Goal: Information Seeking & Learning: Learn about a topic

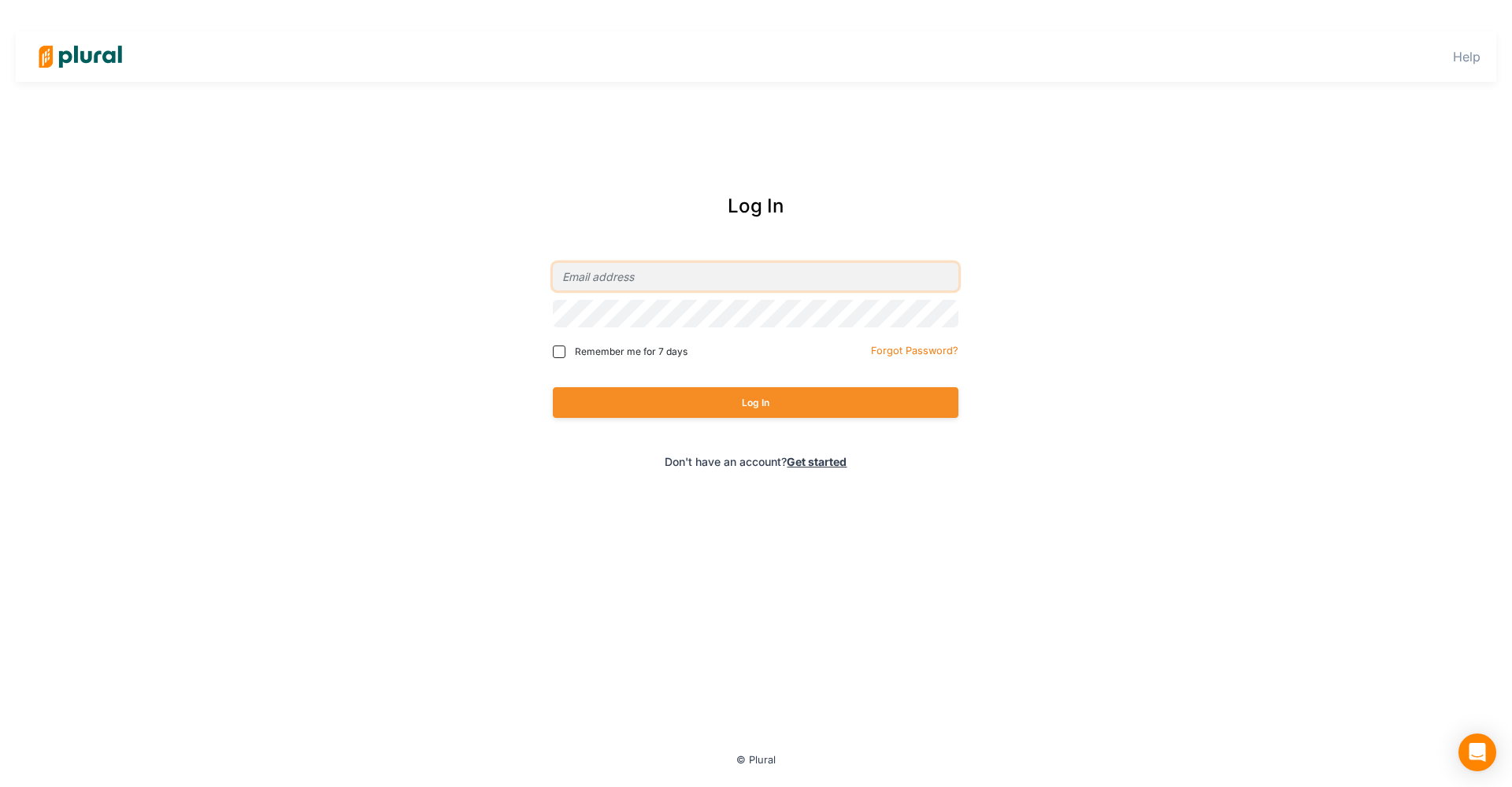
type input "[EMAIL_ADDRESS][DOMAIN_NAME]"
click at [774, 396] on button "Log In" at bounding box center [756, 402] width 406 height 31
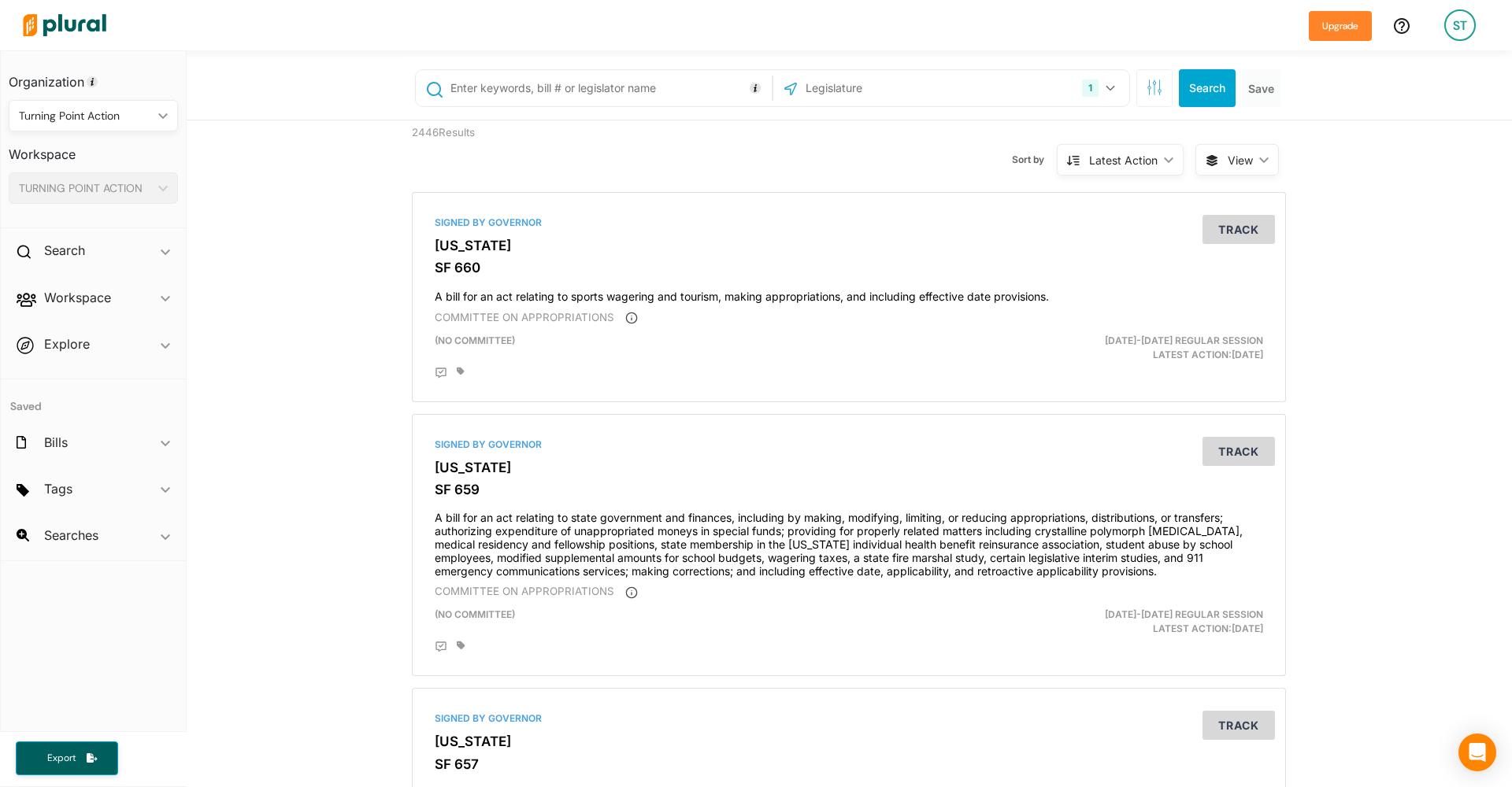
click at [1004, 81] on div "1 [US_STATE] [GEOGRAPHIC_DATA] Congress [US_STATE] [US_STATE] [US_STATE] [US_ST…" at bounding box center [950, 89] width 348 height 30
click at [1117, 81] on button "1" at bounding box center [1100, 89] width 50 height 30
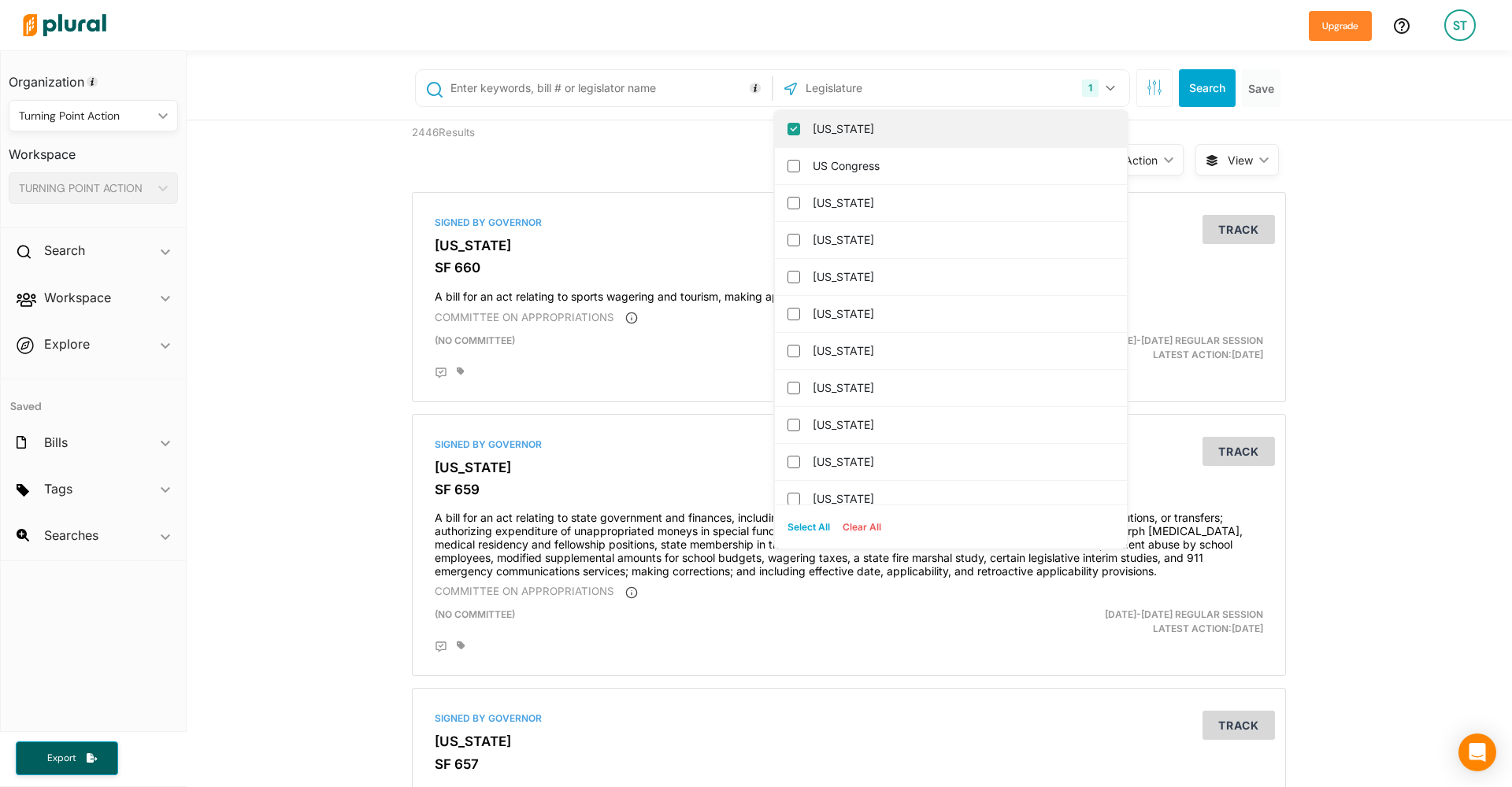
click at [882, 138] on label "[US_STATE]" at bounding box center [961, 128] width 299 height 24
click at [800, 135] on input "[US_STATE]" at bounding box center [794, 129] width 12 height 12
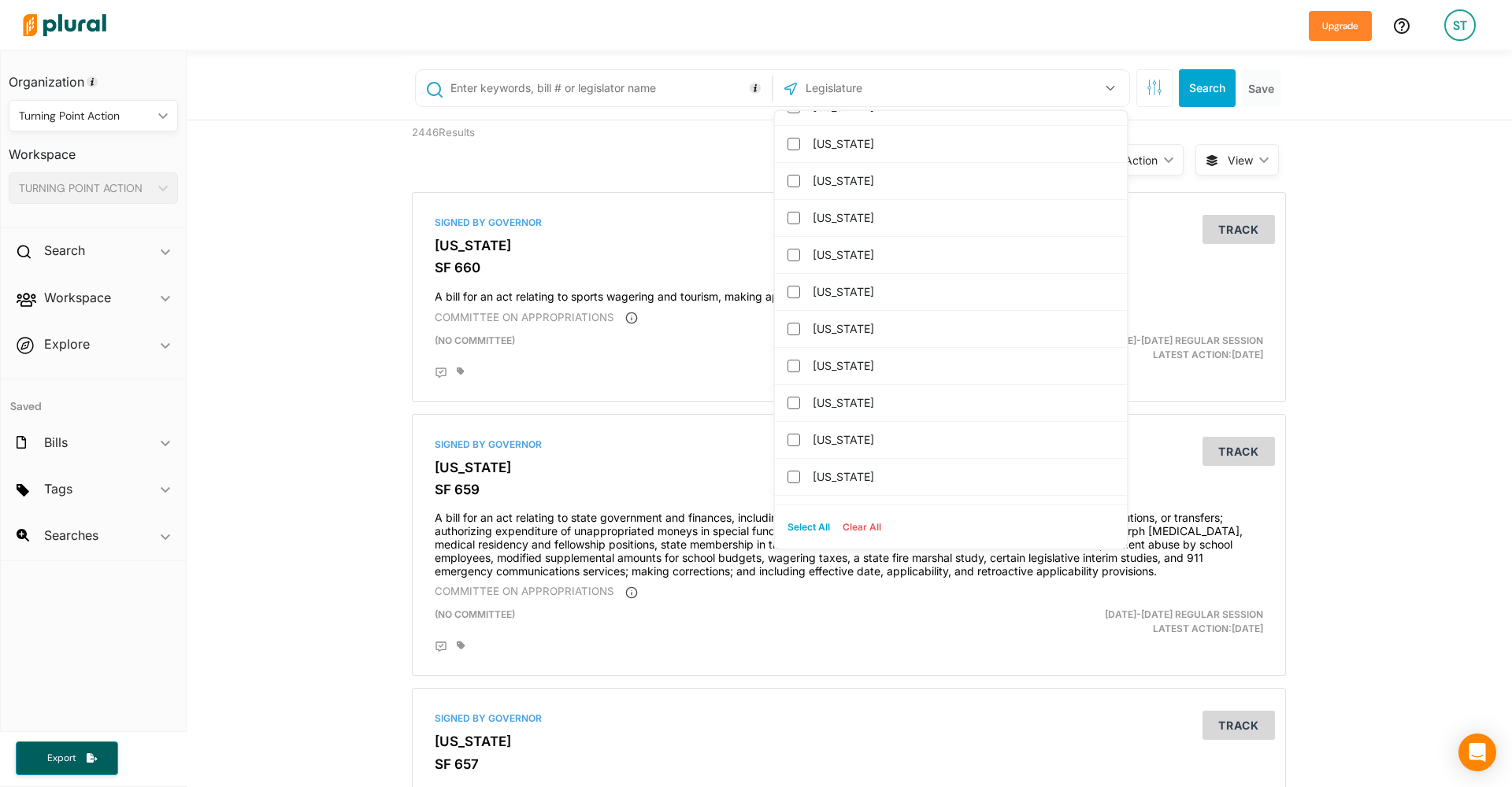
scroll to position [846, 0]
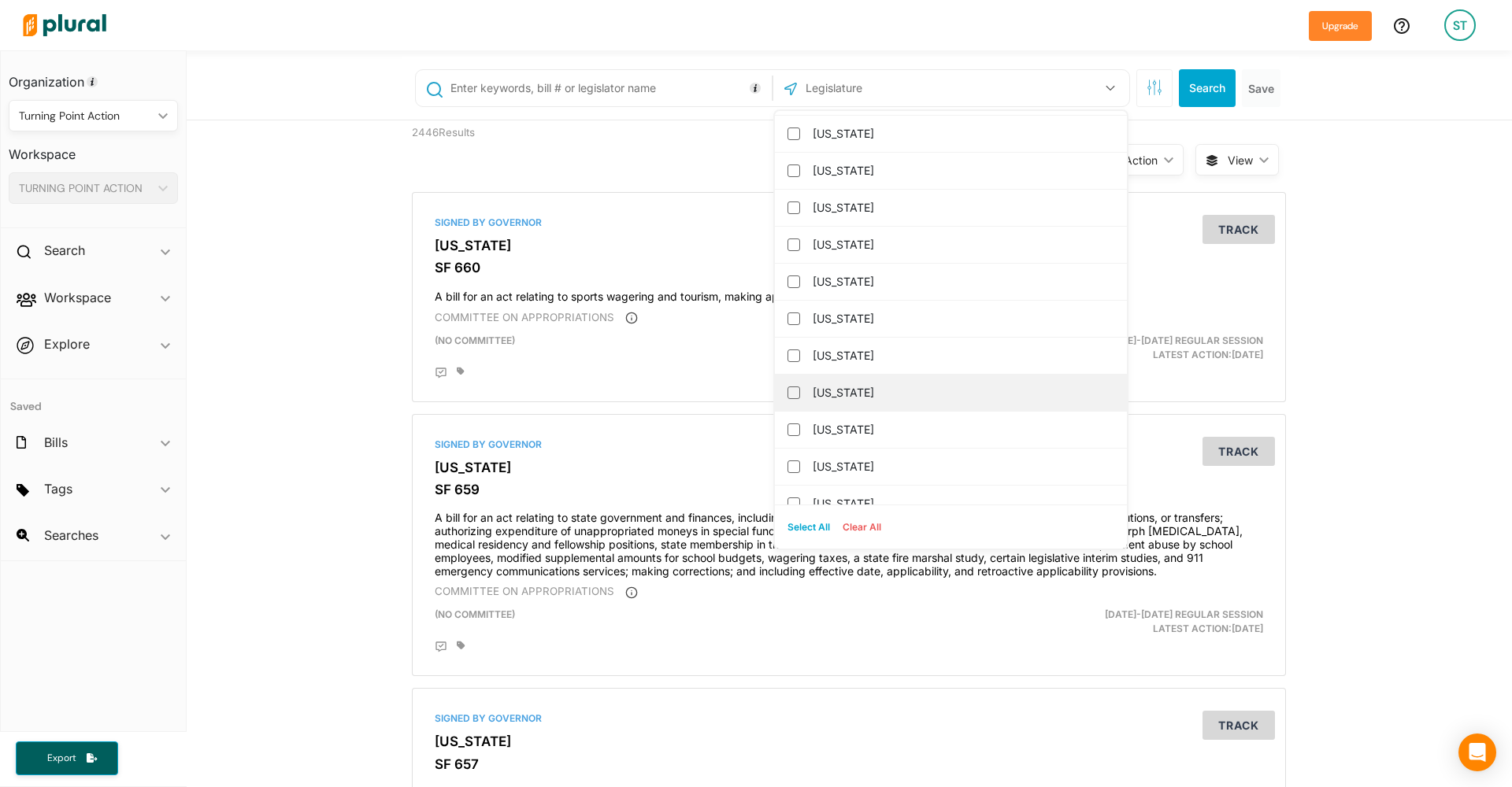
click at [919, 394] on label "[US_STATE]" at bounding box center [961, 392] width 299 height 24
click at [800, 394] on input "[US_STATE]" at bounding box center [794, 393] width 12 height 12
click at [1215, 84] on button "Search" at bounding box center [1207, 88] width 57 height 38
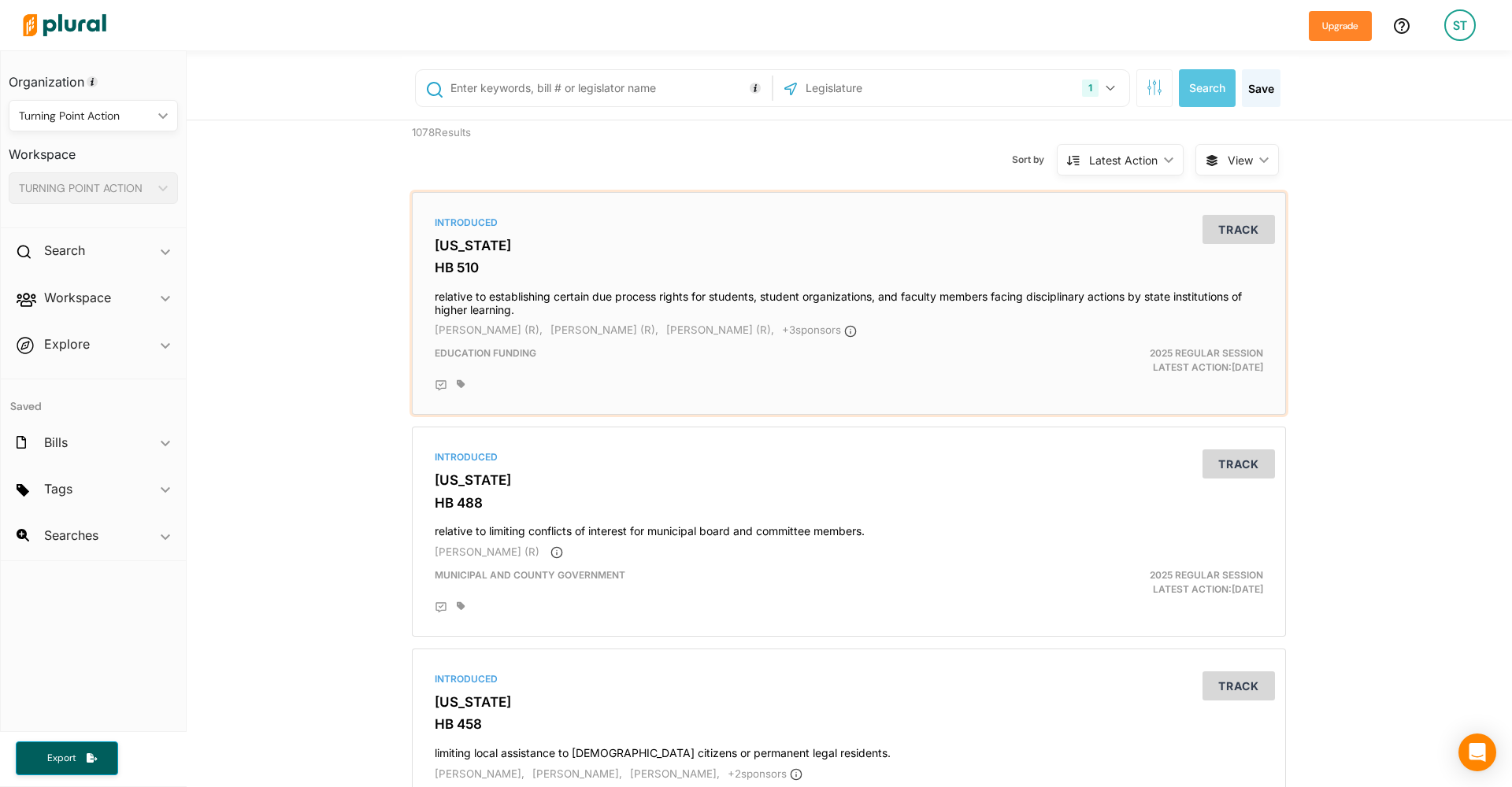
click at [1221, 225] on button "Track" at bounding box center [1239, 229] width 73 height 29
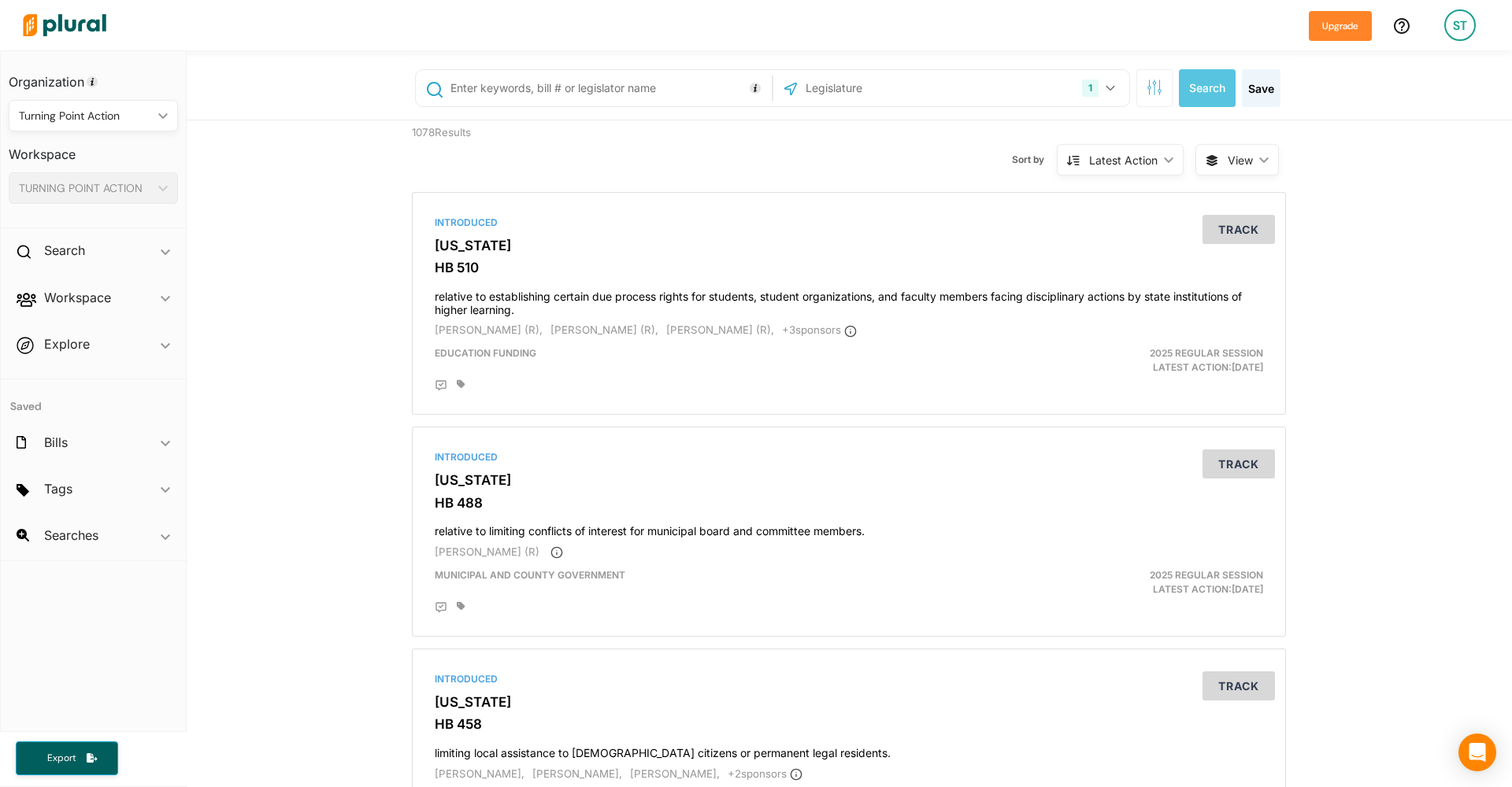
click at [1146, 88] on icon "button" at bounding box center [1154, 88] width 16 height 16
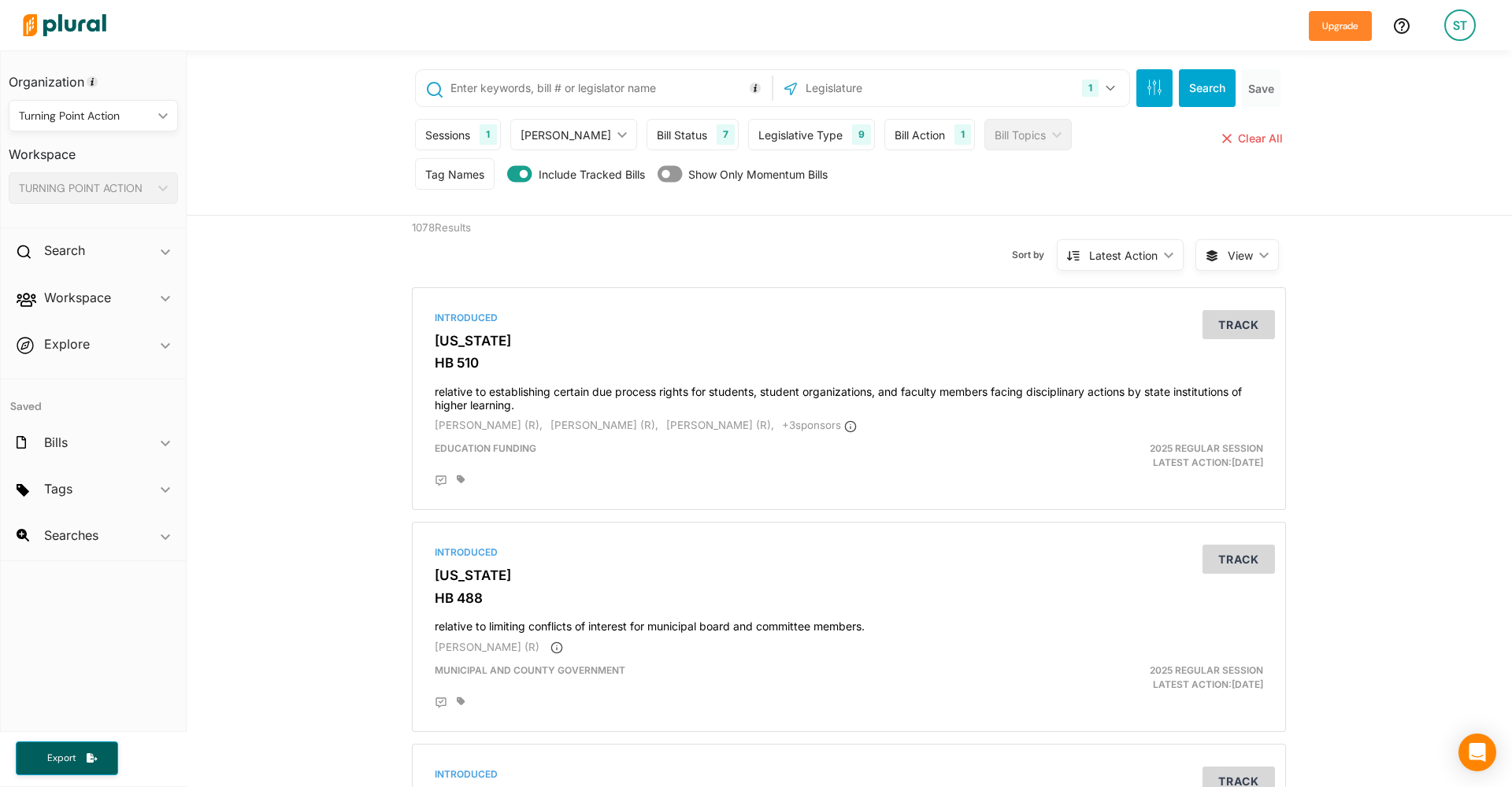
click at [679, 135] on div "Bill Status 7" at bounding box center [693, 135] width 92 height 32
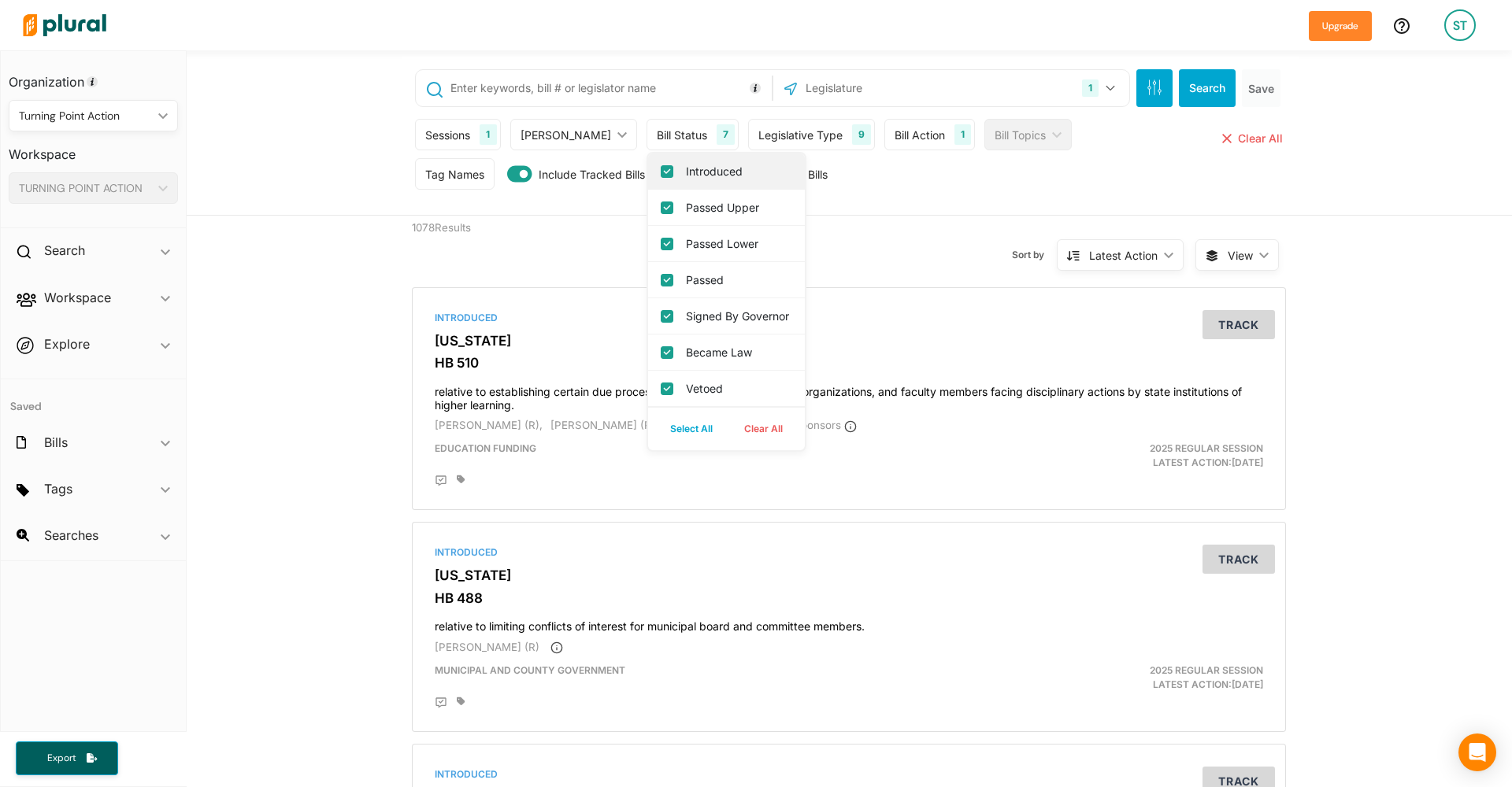
click at [689, 174] on label "Introduced" at bounding box center [737, 171] width 103 height 17
click at [673, 174] on input "Introduced" at bounding box center [667, 172] width 12 height 12
checkbox input "false"
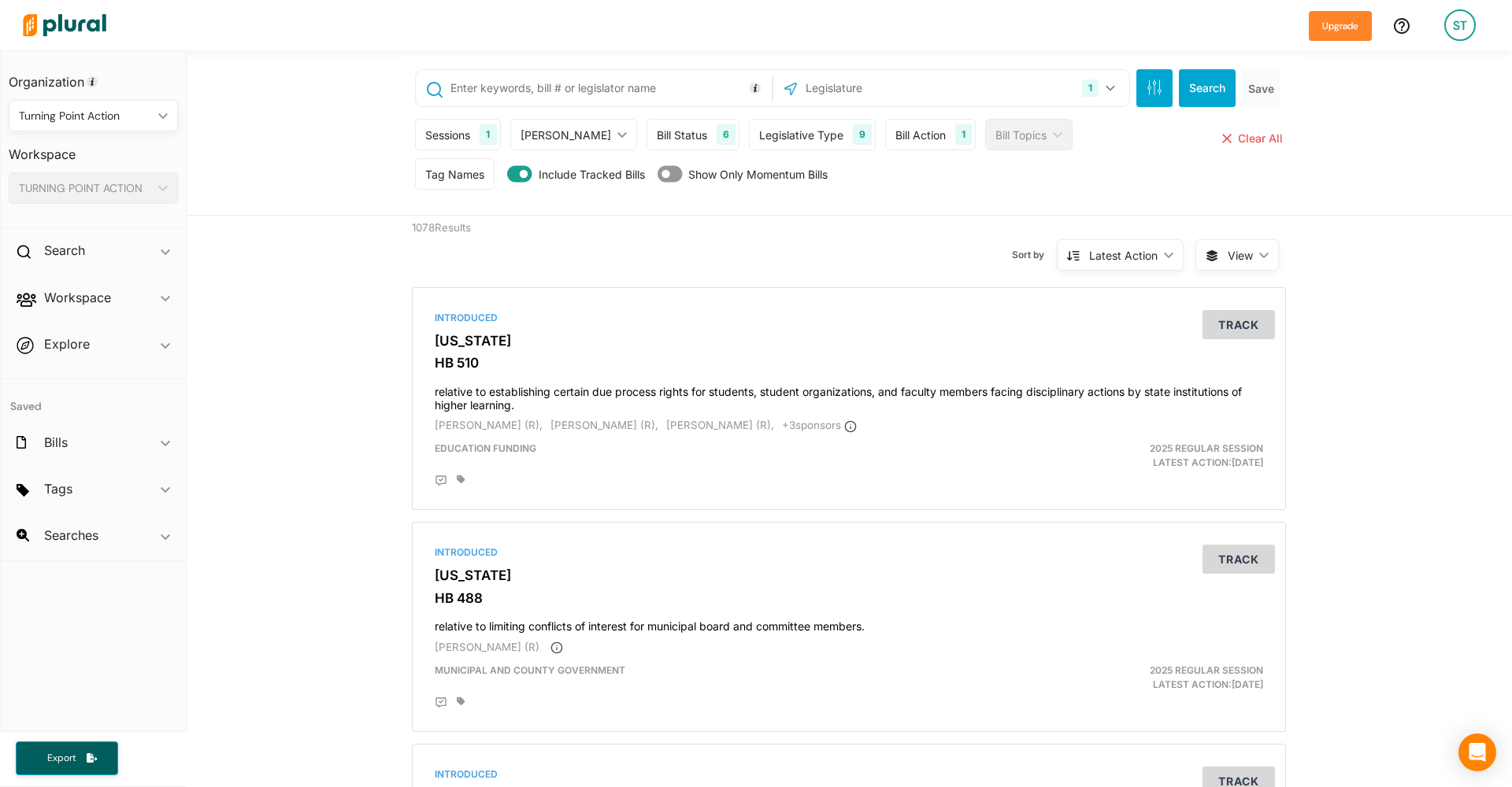
click at [1215, 81] on button "Search" at bounding box center [1207, 88] width 57 height 38
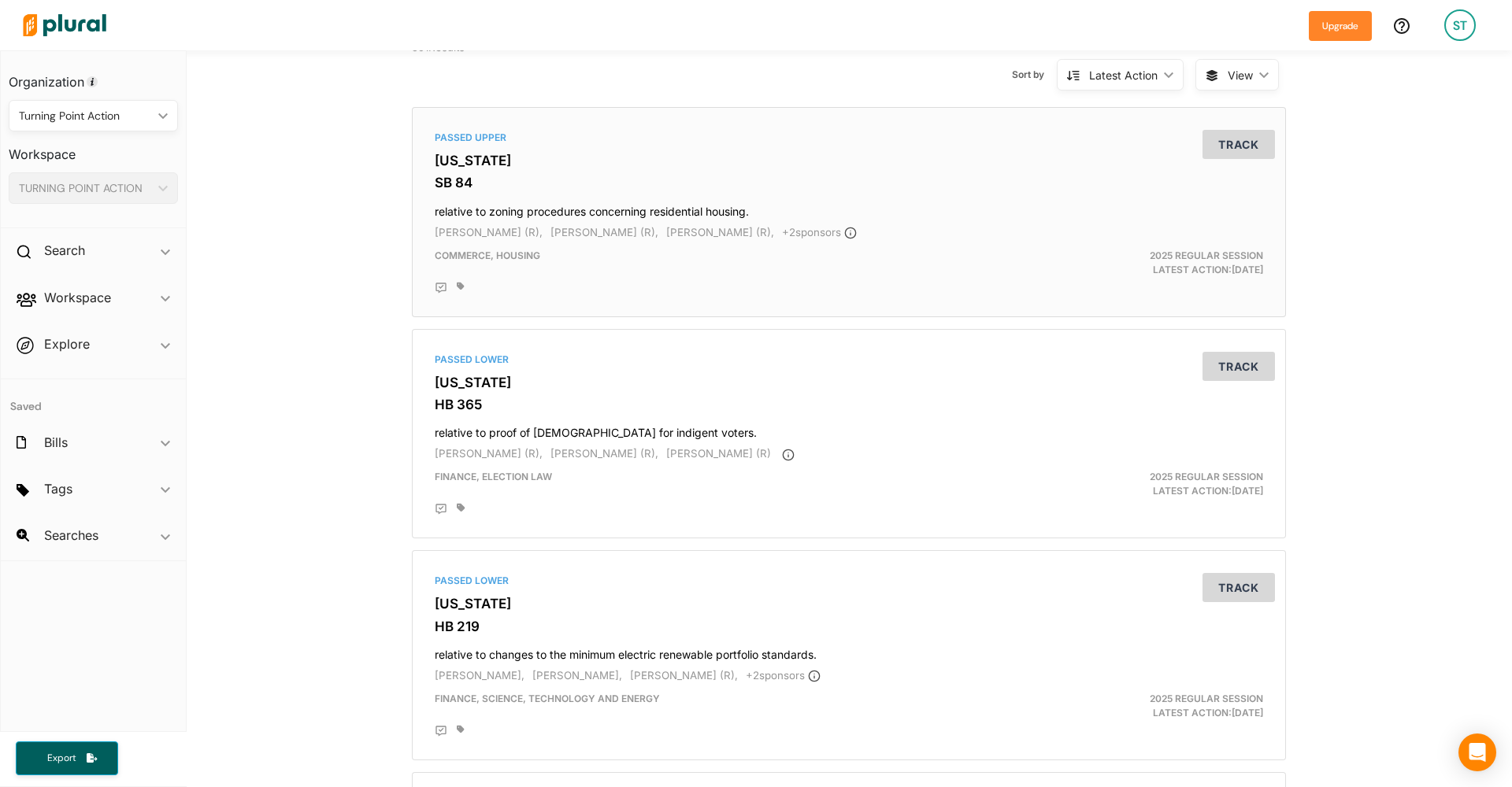
scroll to position [191, 0]
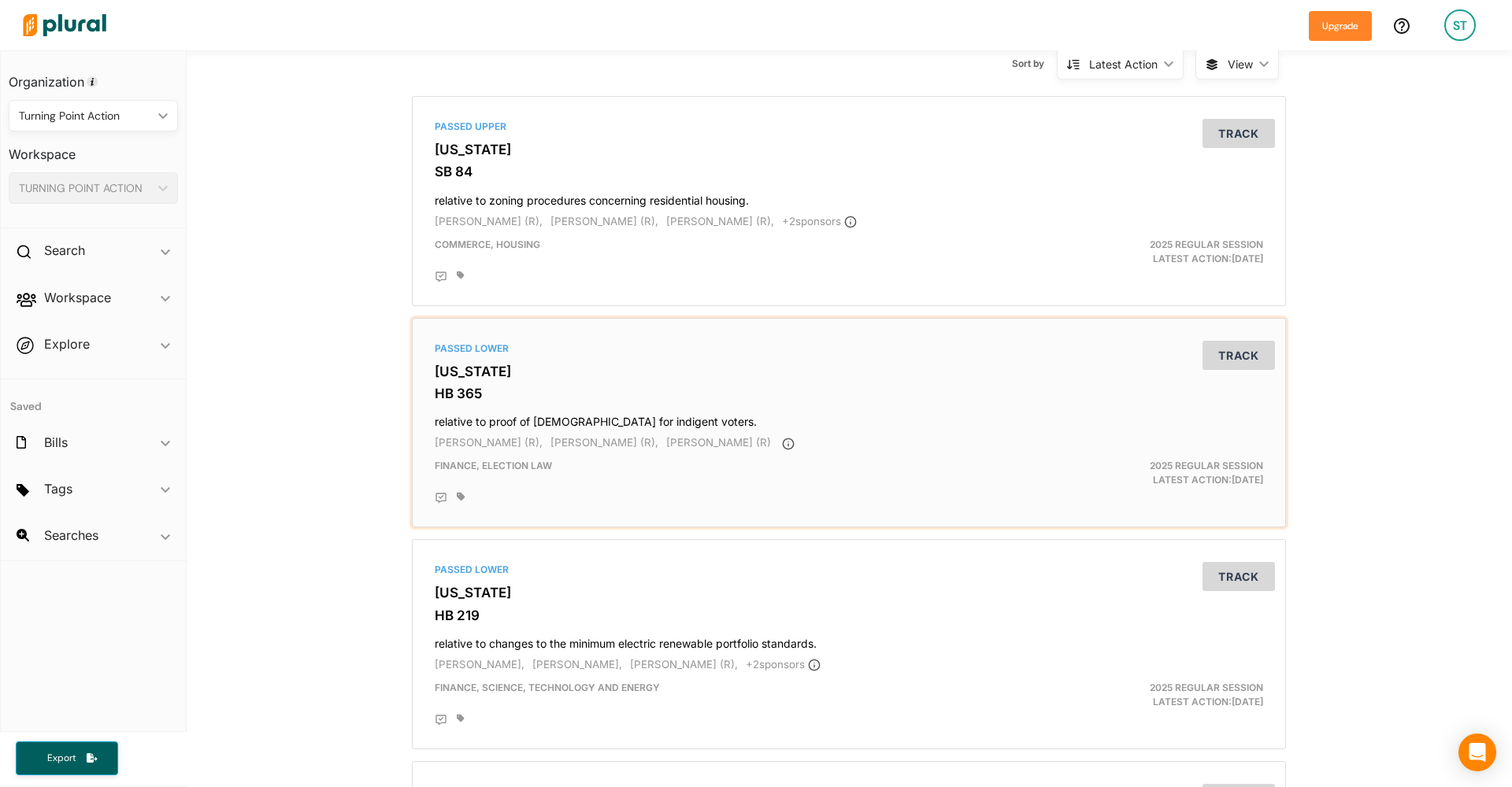
click at [1251, 344] on button "Track" at bounding box center [1239, 355] width 73 height 29
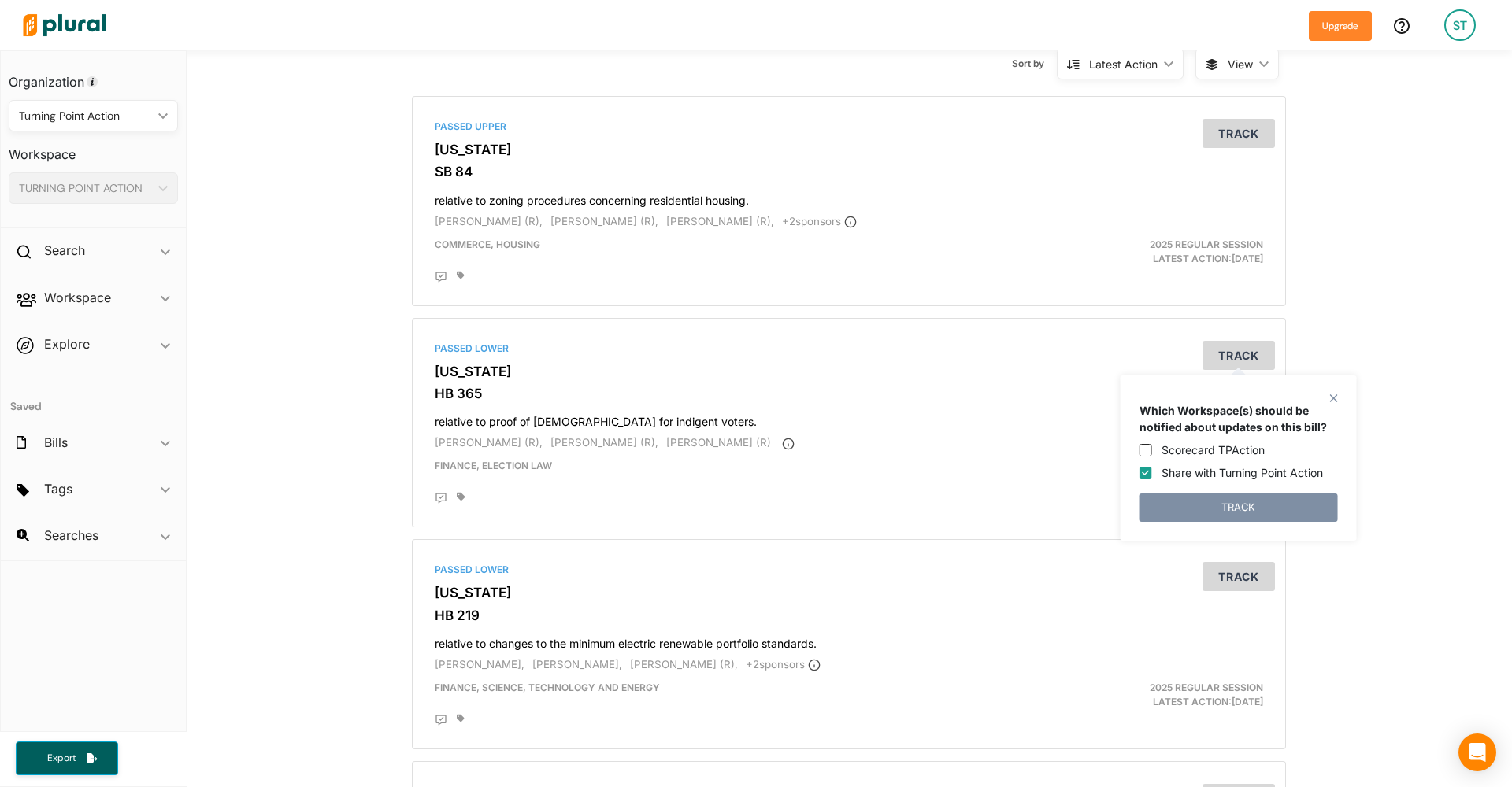
click at [1231, 469] on label "Share with Turning Point Action" at bounding box center [1242, 473] width 161 height 17
click at [1152, 469] on input "Share with Turning Point Action" at bounding box center [1145, 473] width 12 height 12
checkbox input "false"
click at [1224, 517] on button "TRACK" at bounding box center [1238, 507] width 198 height 28
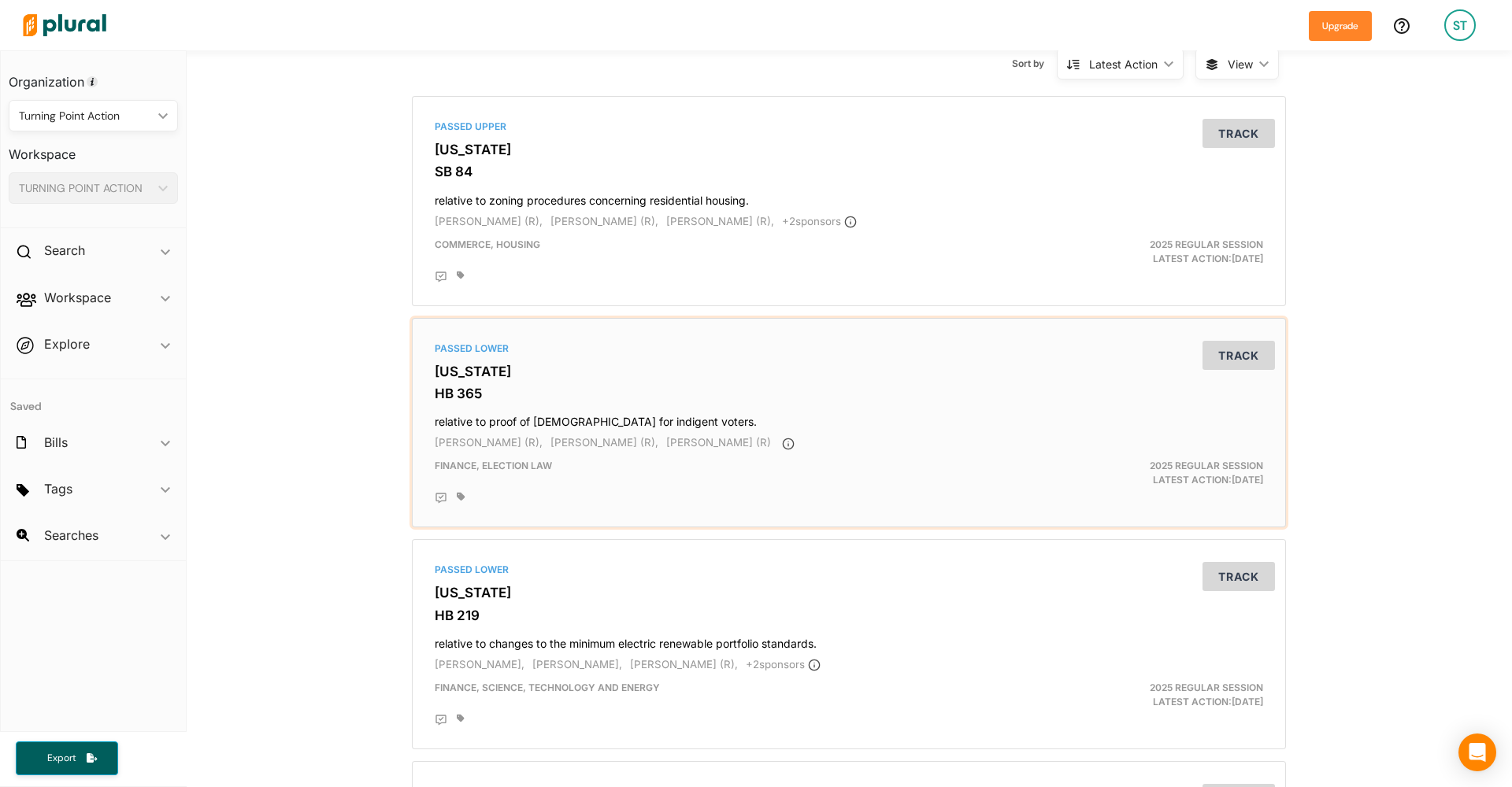
click at [1252, 358] on button "Track" at bounding box center [1239, 355] width 73 height 29
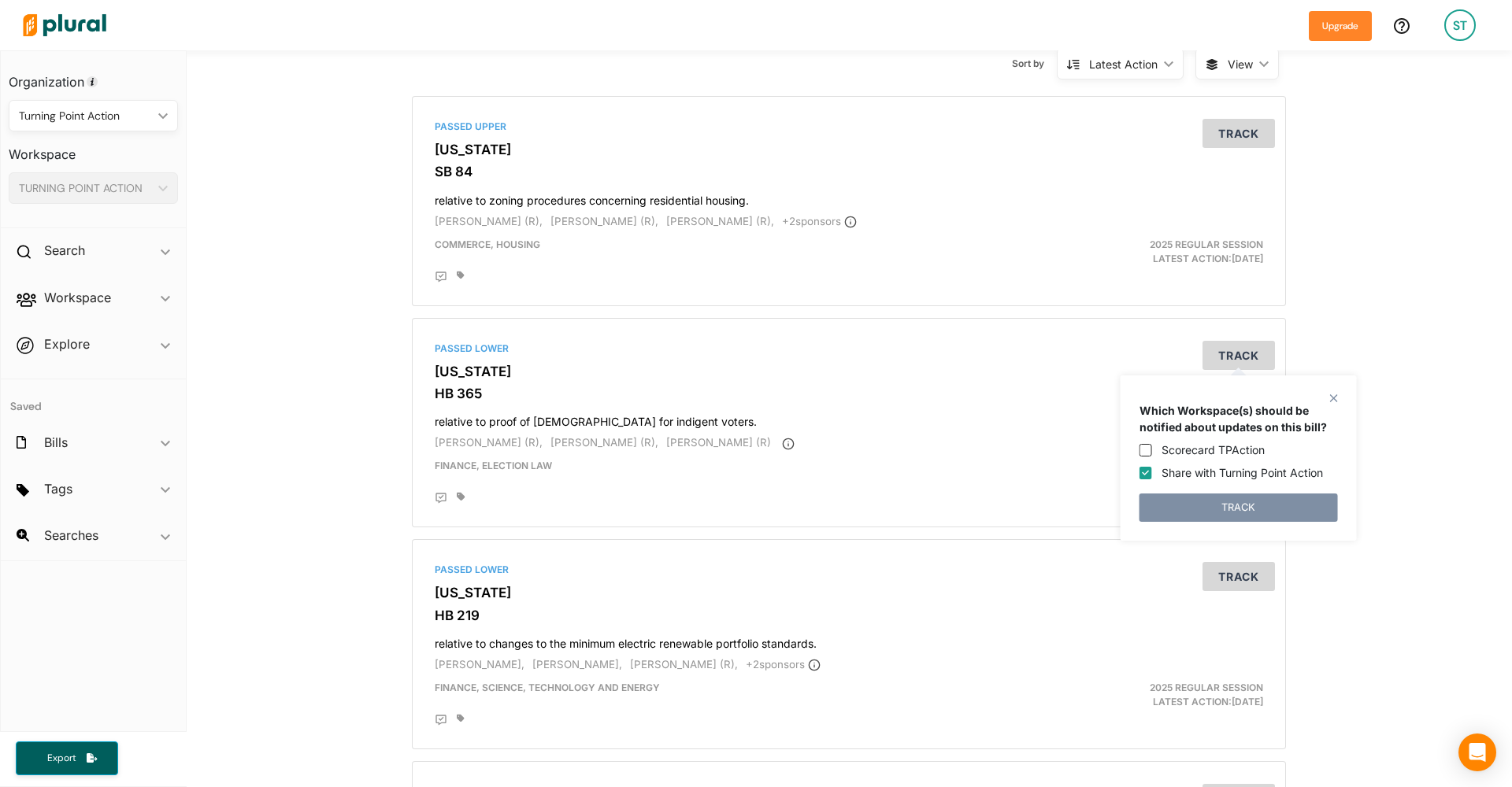
click at [1244, 474] on label "Share with Turning Point Action" at bounding box center [1242, 473] width 161 height 17
click at [1152, 474] on input "Share with Turning Point Action" at bounding box center [1145, 473] width 12 height 12
checkbox input "false"
click at [1217, 518] on button "TRACK" at bounding box center [1238, 507] width 198 height 28
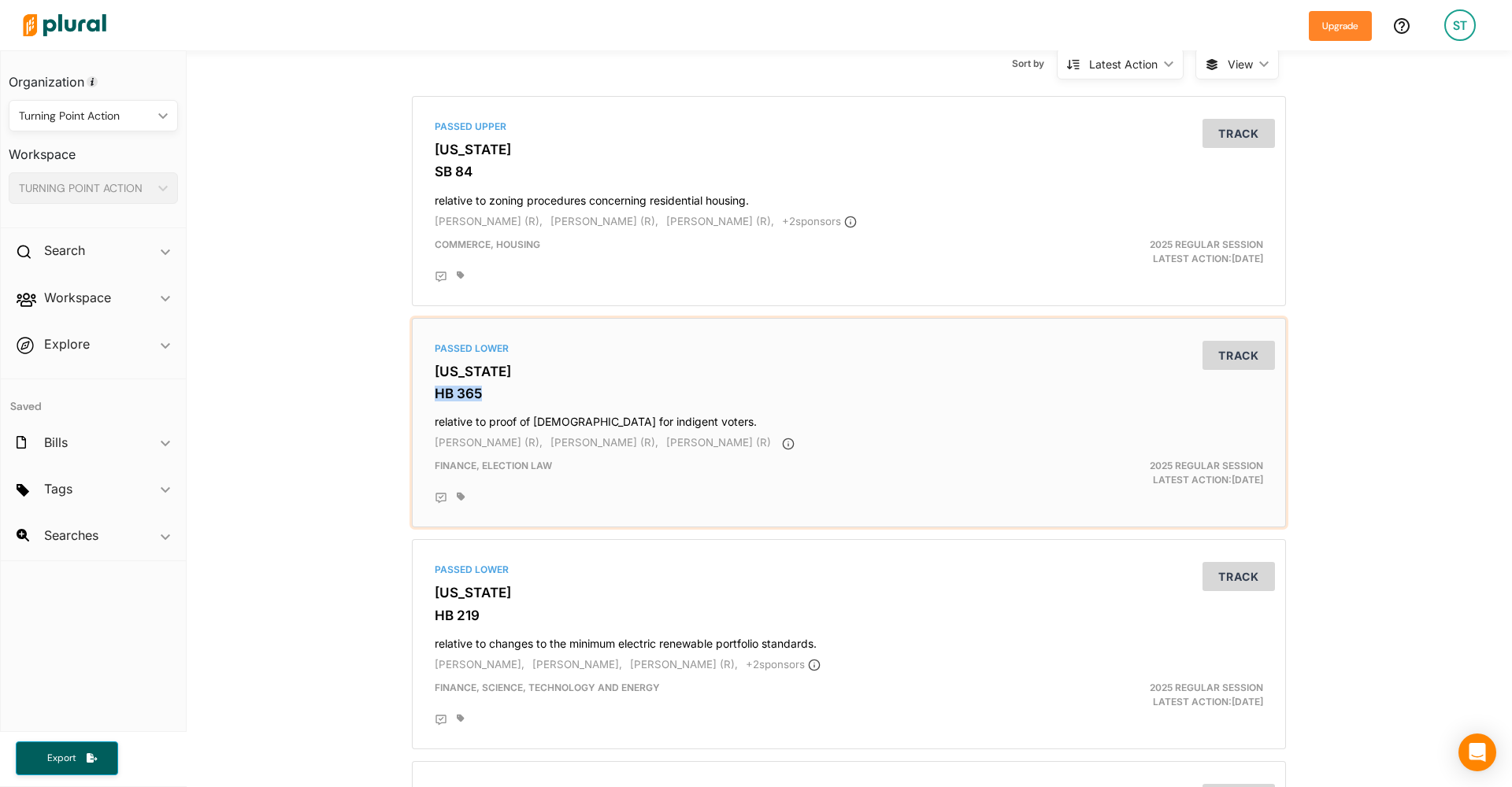
drag, startPoint x: 437, startPoint y: 390, endPoint x: 499, endPoint y: 391, distance: 62.0
click at [499, 391] on h3 "HB 365" at bounding box center [849, 394] width 828 height 16
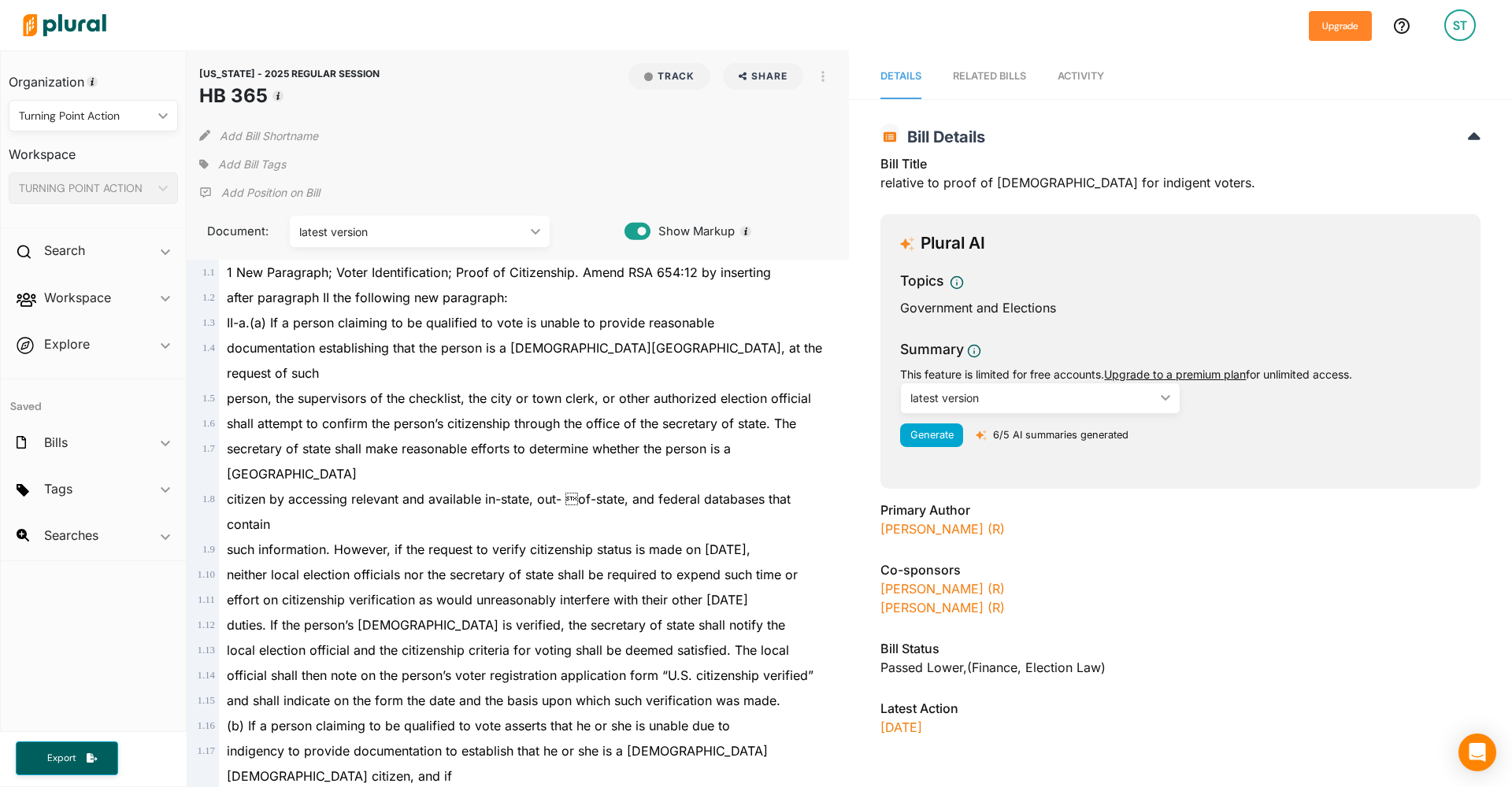
drag, startPoint x: 266, startPoint y: 102, endPoint x: 205, endPoint y: 100, distance: 61.0
click at [205, 100] on h1 "HB 365" at bounding box center [290, 96] width 181 height 28
copy h1 "HB 365"
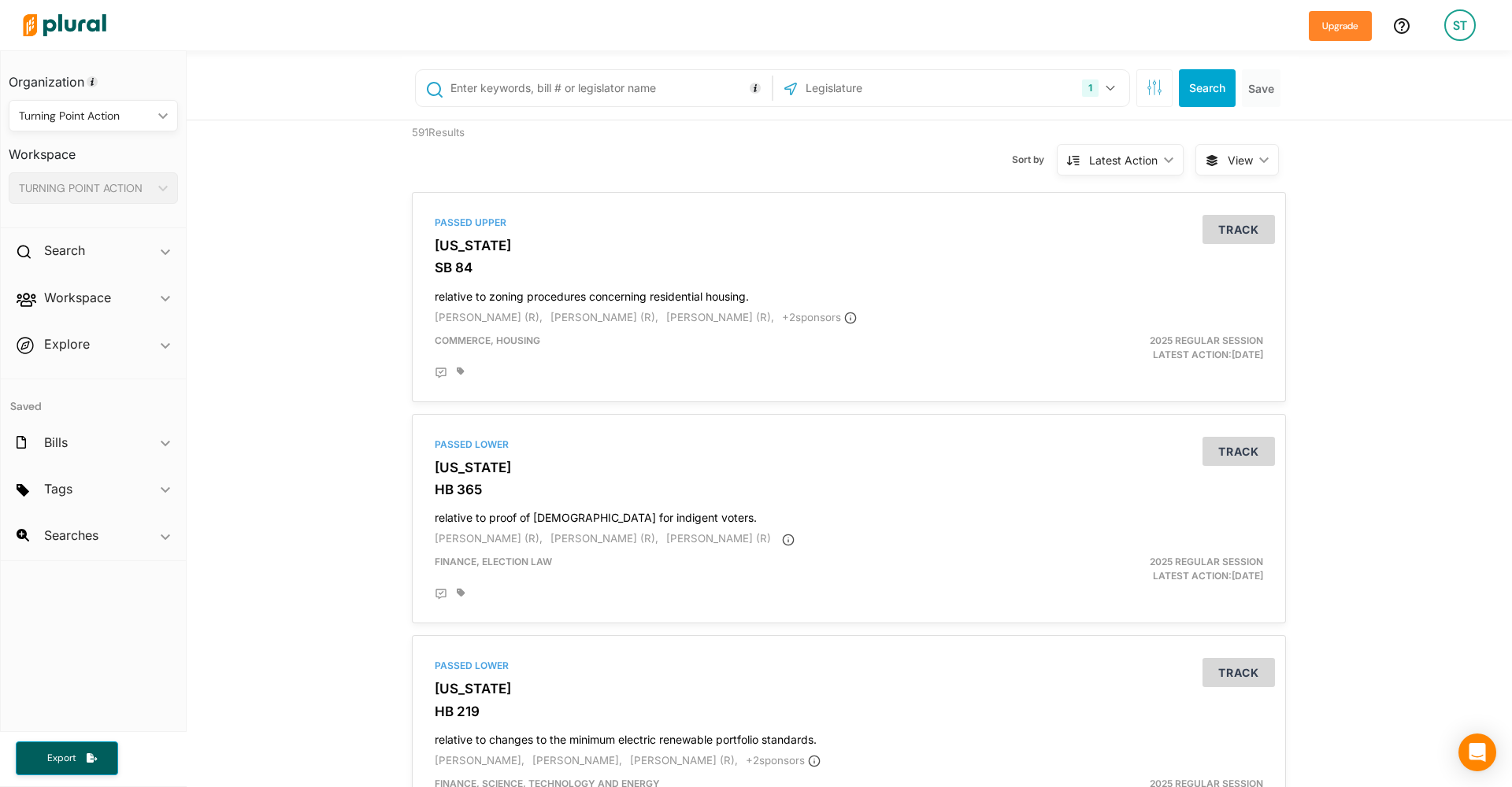
click at [1117, 88] on button "1" at bounding box center [1100, 89] width 50 height 30
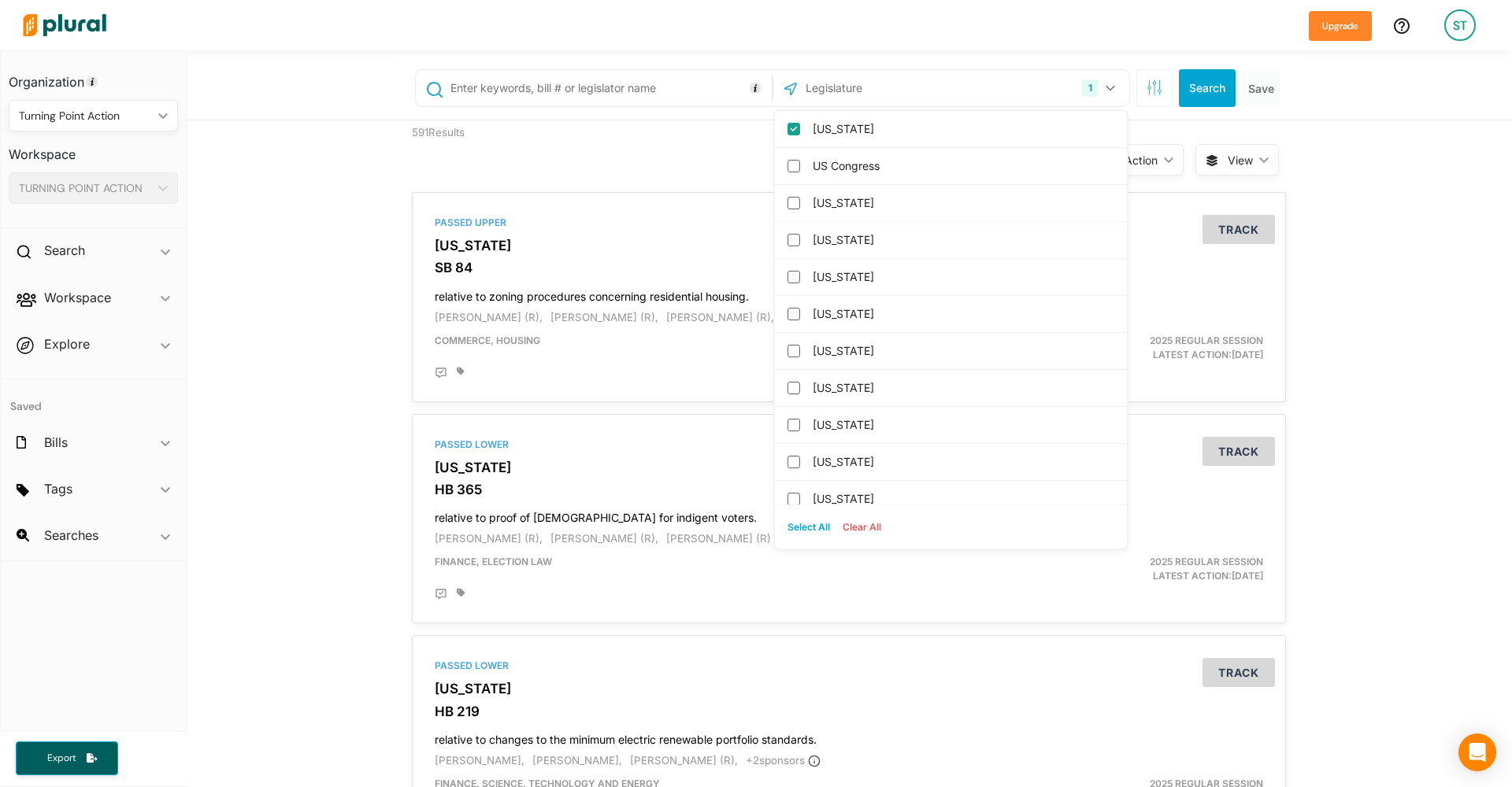
click at [1117, 88] on button "1" at bounding box center [1100, 89] width 50 height 30
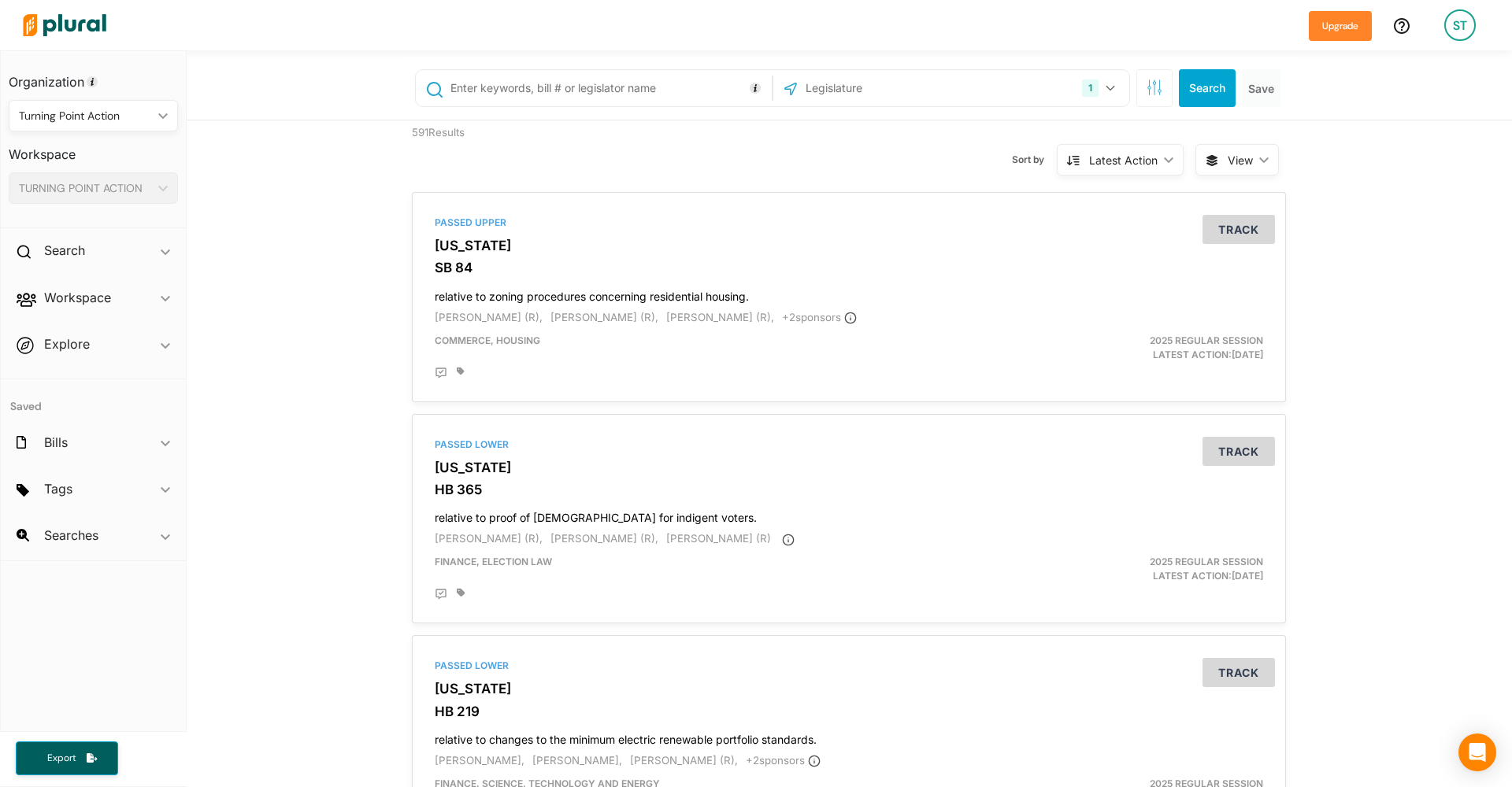
click at [1157, 89] on icon "button" at bounding box center [1154, 88] width 16 height 16
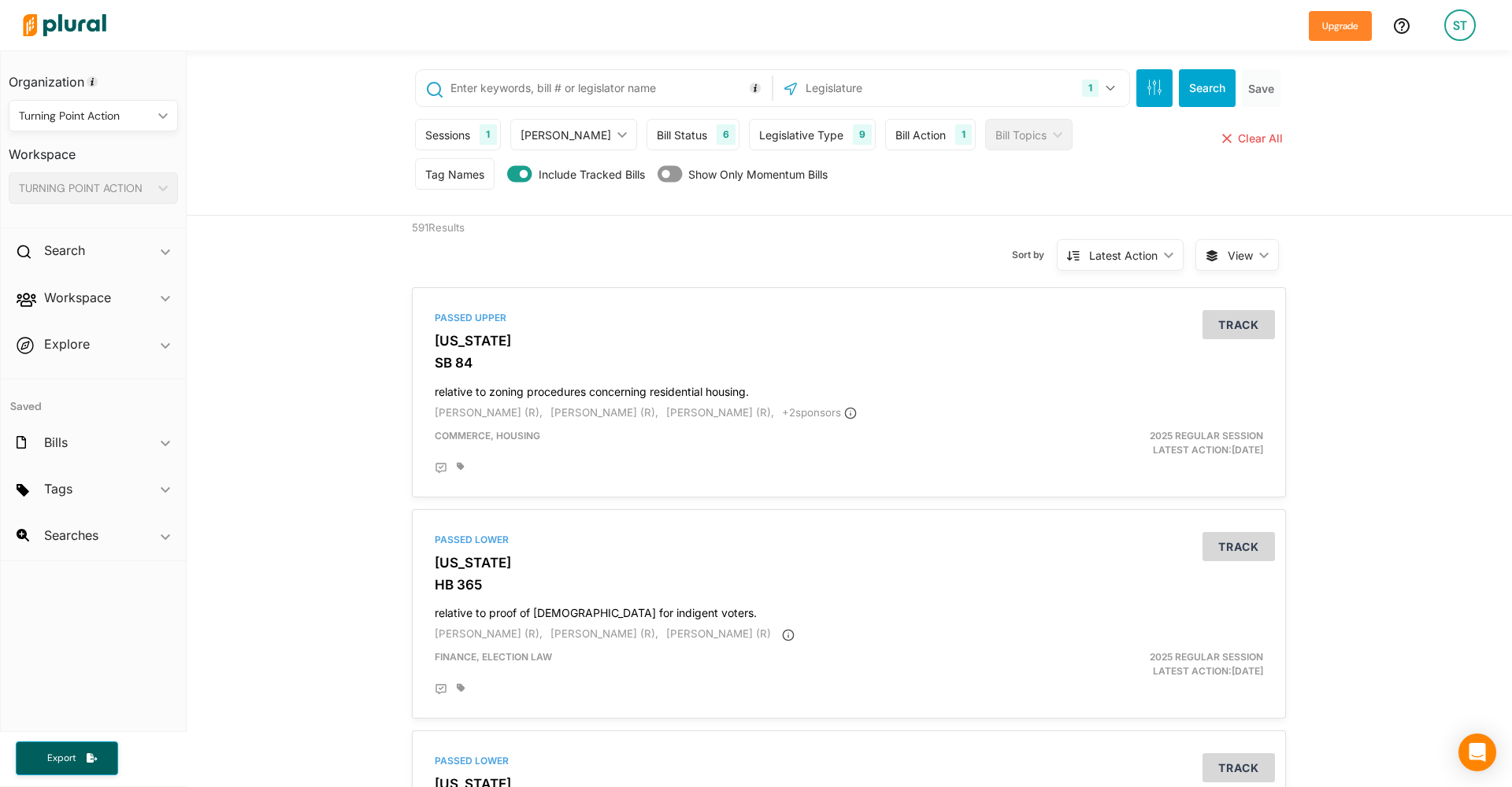
click at [699, 122] on div "Bill Status 6" at bounding box center [693, 135] width 93 height 32
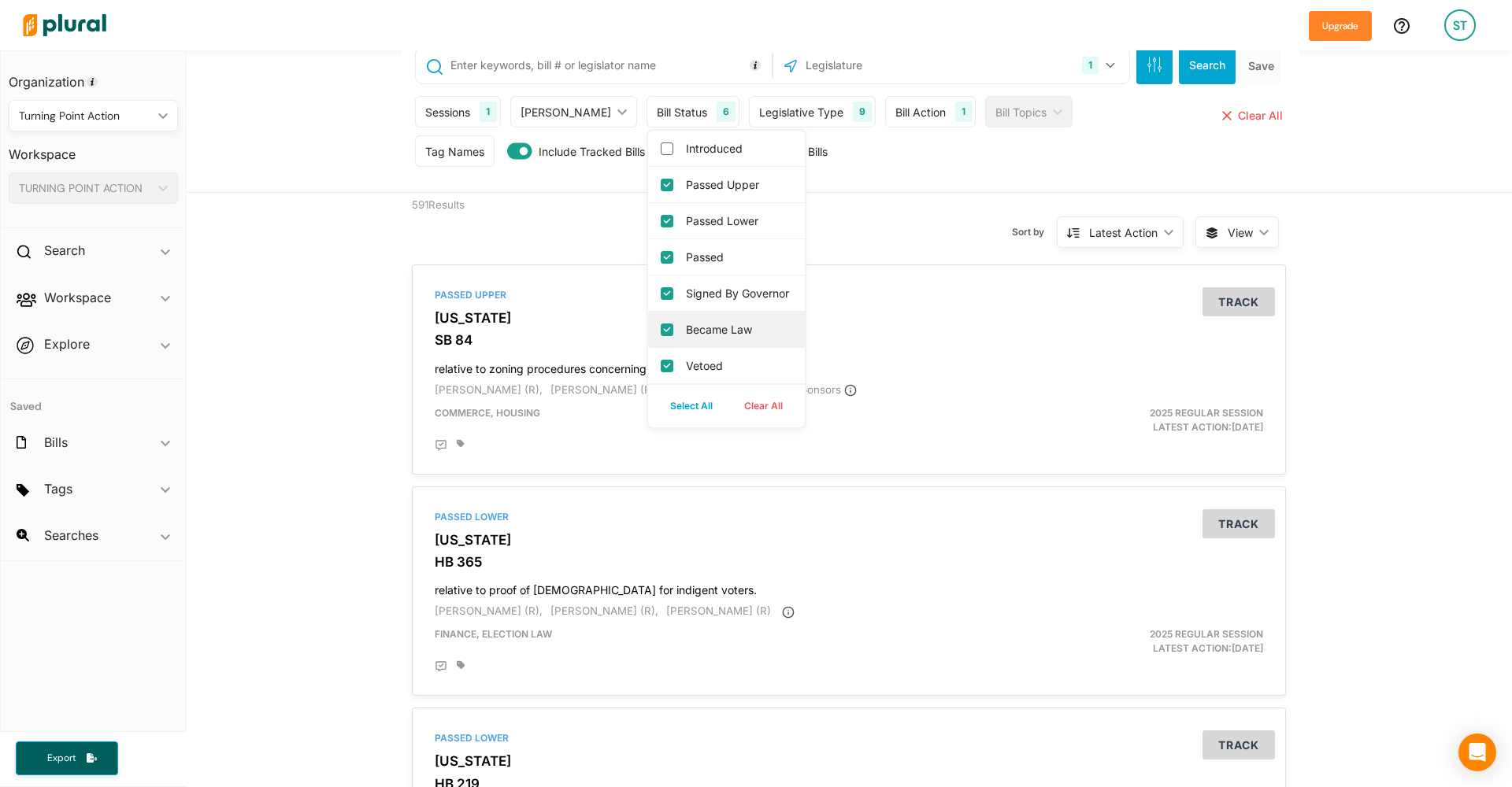
scroll to position [12, 0]
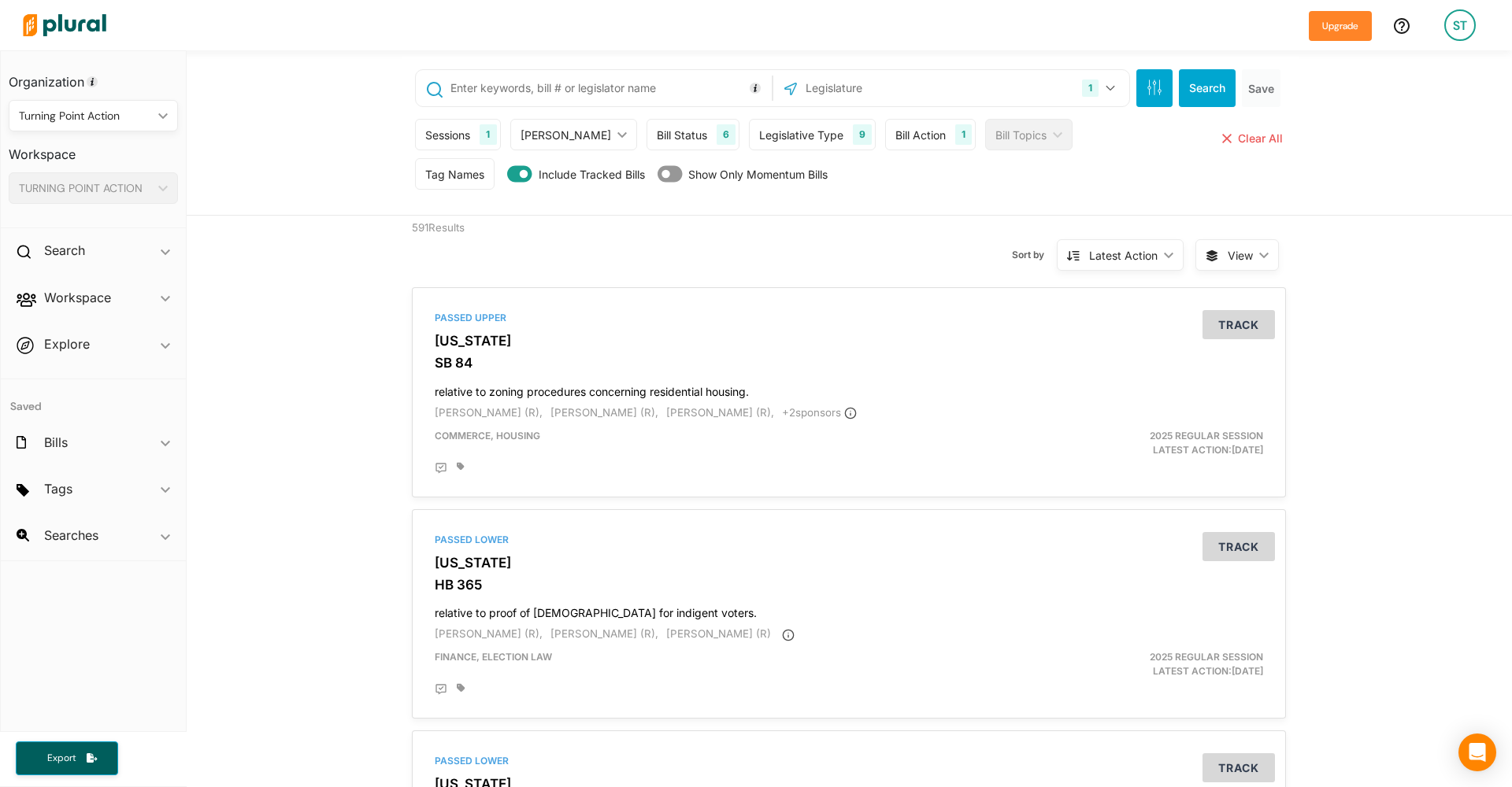
scroll to position [0, 0]
click at [656, 138] on div "Bill Status" at bounding box center [681, 135] width 50 height 17
click at [656, 143] on div "Bill Status" at bounding box center [681, 135] width 50 height 17
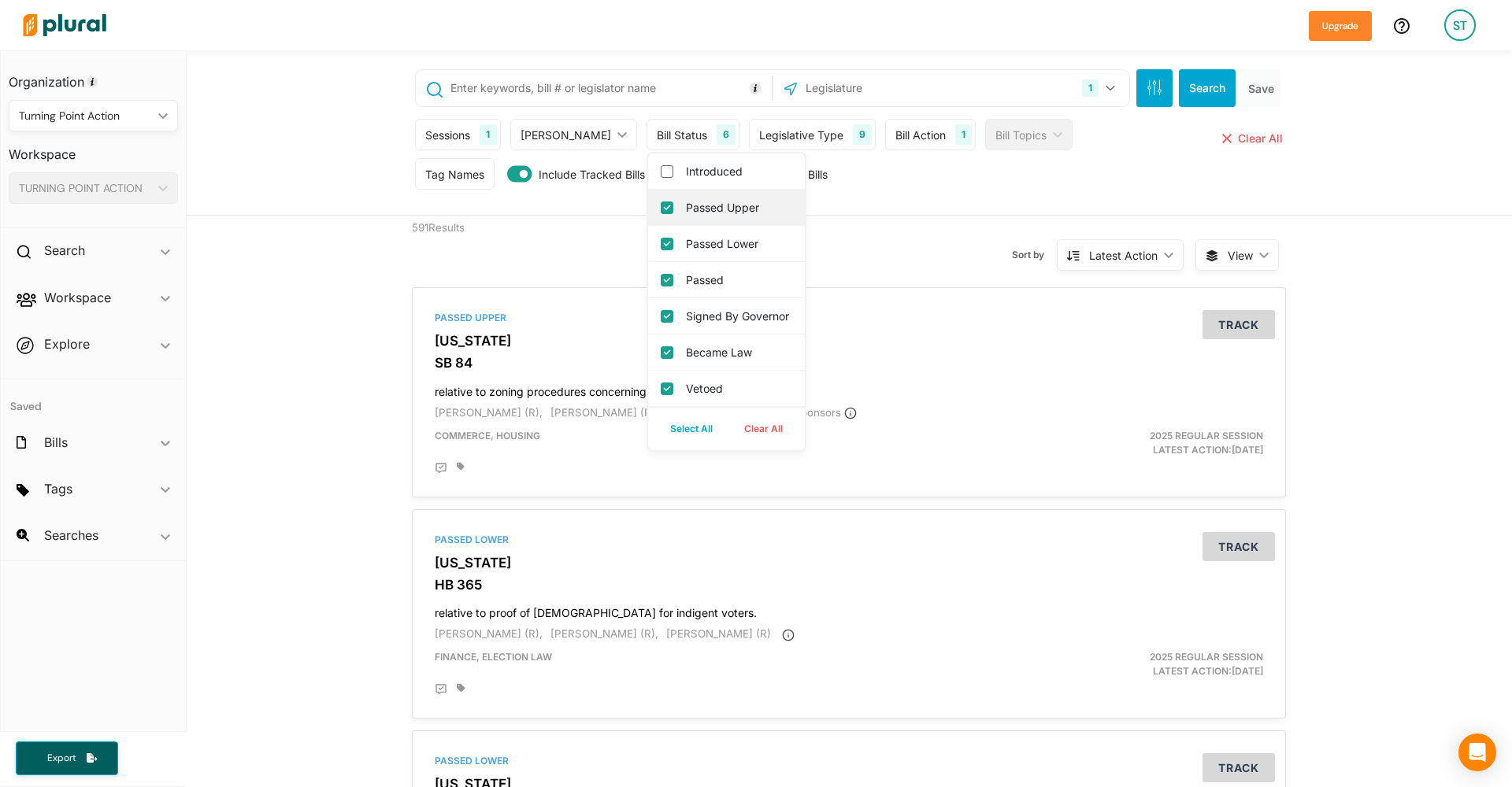
click at [686, 214] on label "Passed Upper" at bounding box center [737, 207] width 103 height 17
click at [673, 214] on input "Passed Upper" at bounding box center [667, 208] width 12 height 12
checkbox input "false"
click at [686, 245] on label "Passed Lower" at bounding box center [737, 243] width 103 height 17
click at [673, 245] on input "Passed Lower" at bounding box center [667, 243] width 12 height 12
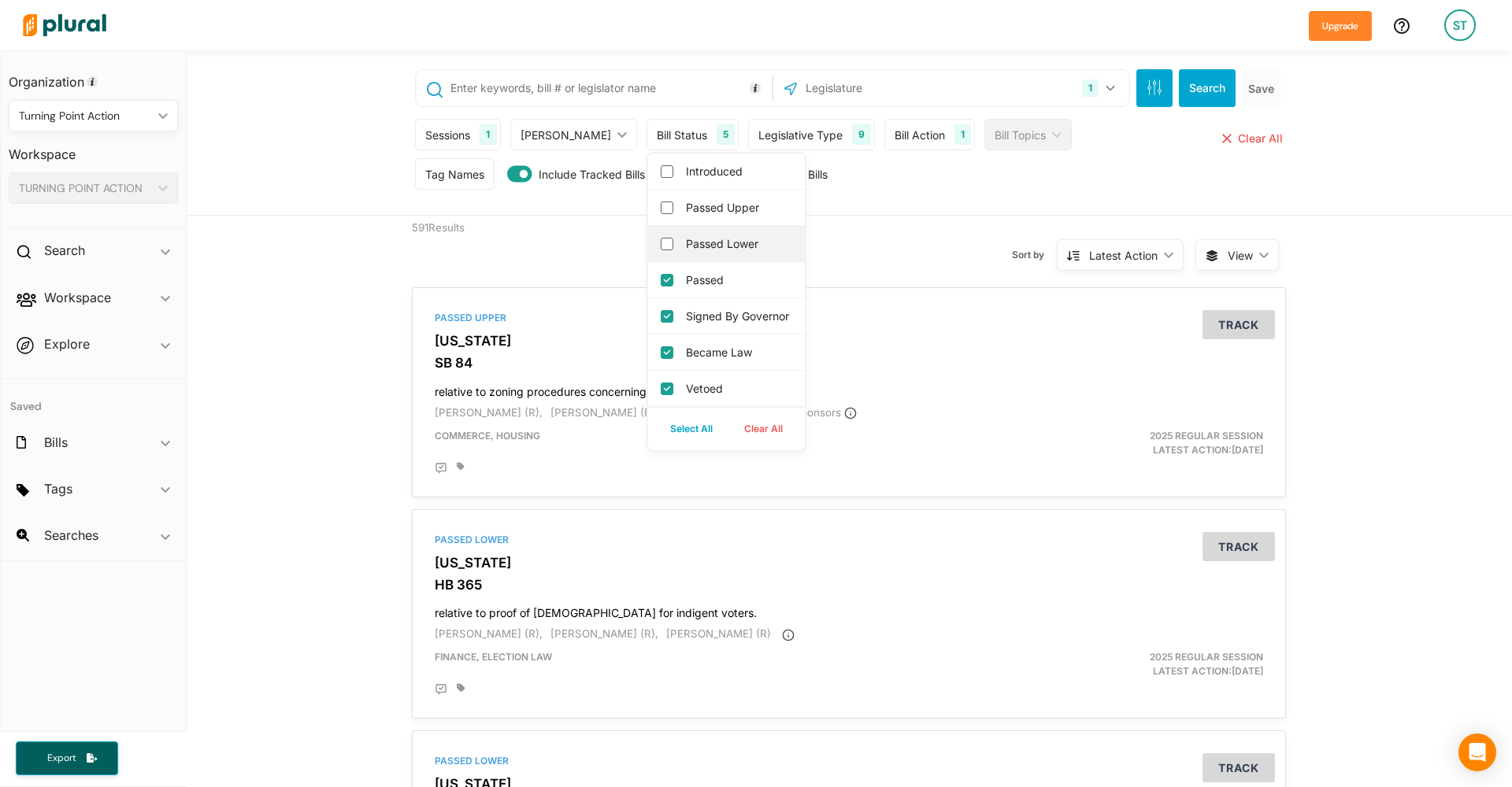
checkbox input "false"
click at [934, 225] on div "Sort by Latest Action ic_keyboard_arrow_down Relevance Latest Action Latest Act…" at bounding box center [933, 246] width 523 height 60
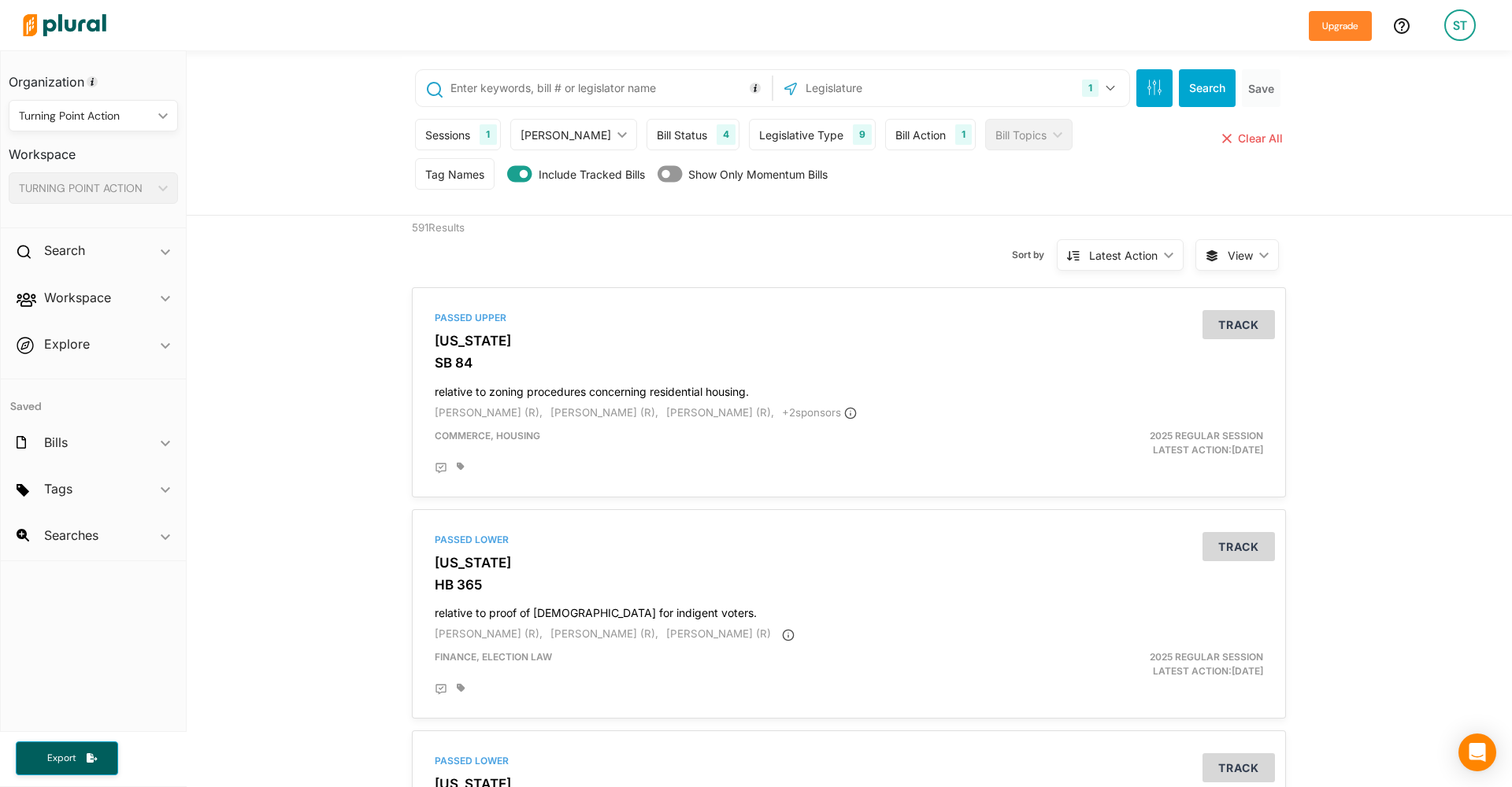
click at [1213, 81] on button "Search" at bounding box center [1207, 88] width 57 height 38
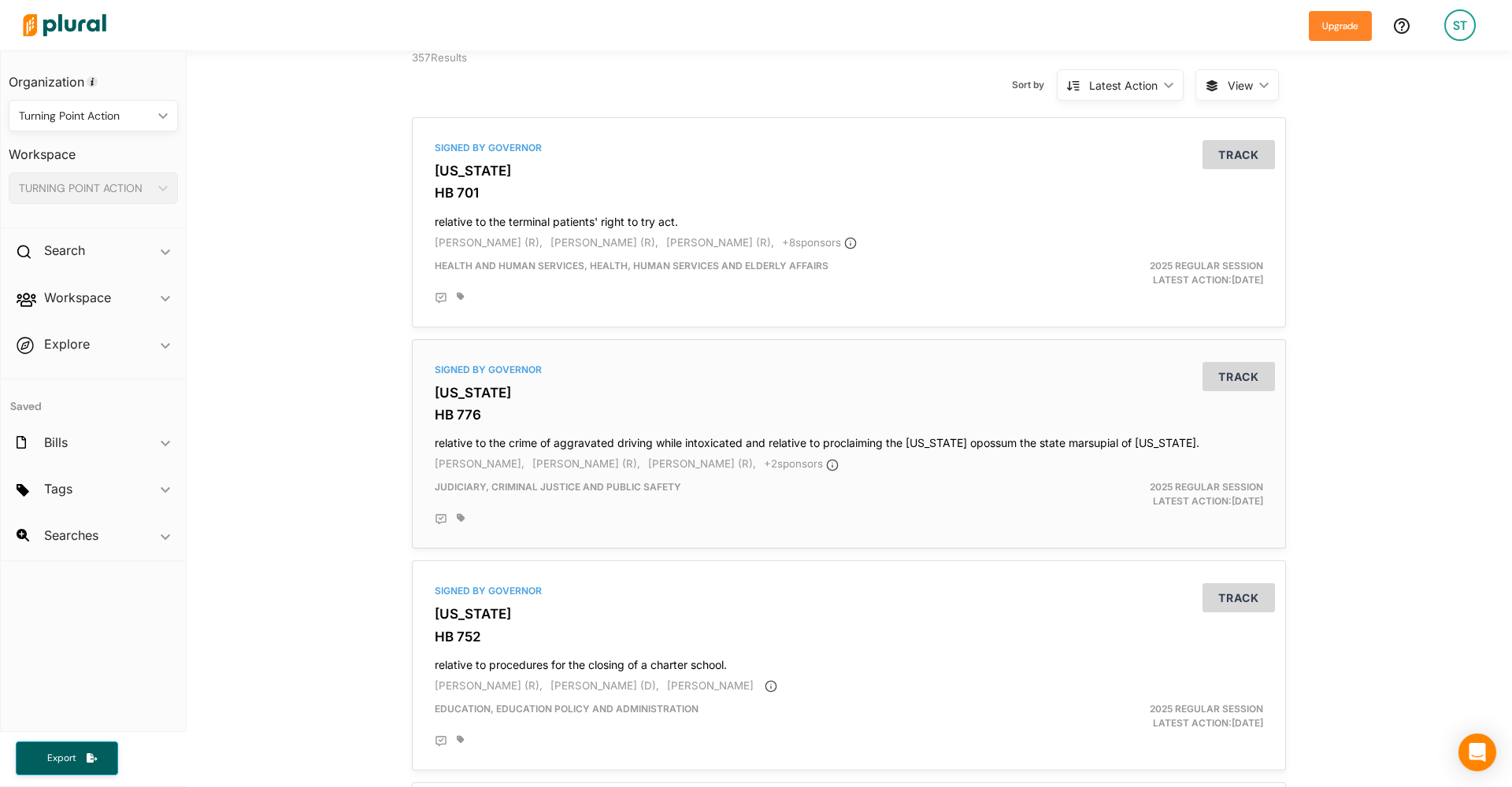
scroll to position [172, 0]
click at [775, 194] on h3 "HB 701" at bounding box center [849, 191] width 828 height 16
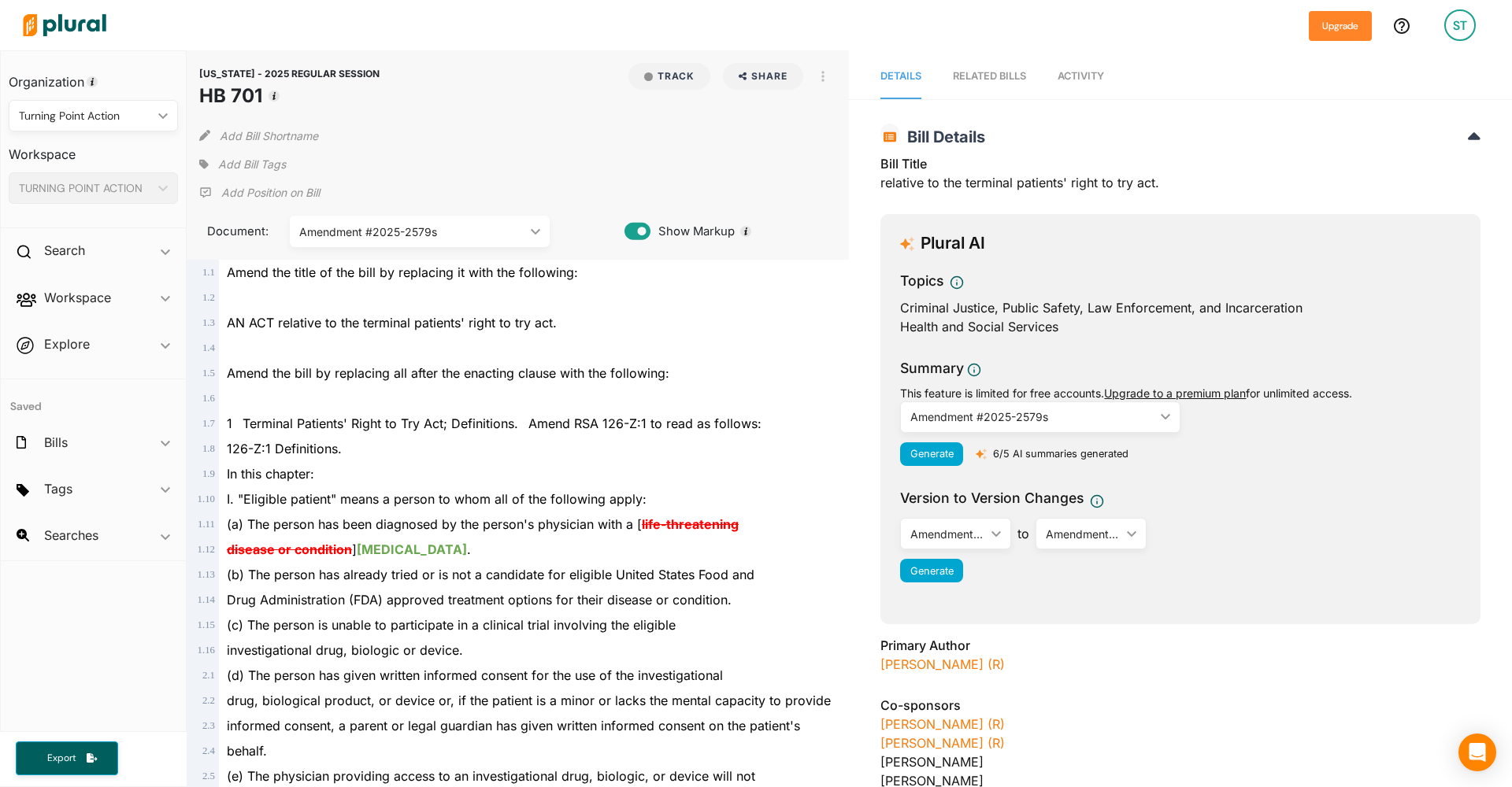
drag, startPoint x: 268, startPoint y: 104, endPoint x: 201, endPoint y: 98, distance: 67.3
click at [201, 98] on h1 "HB 701" at bounding box center [290, 96] width 181 height 28
copy h1 "HB 701"
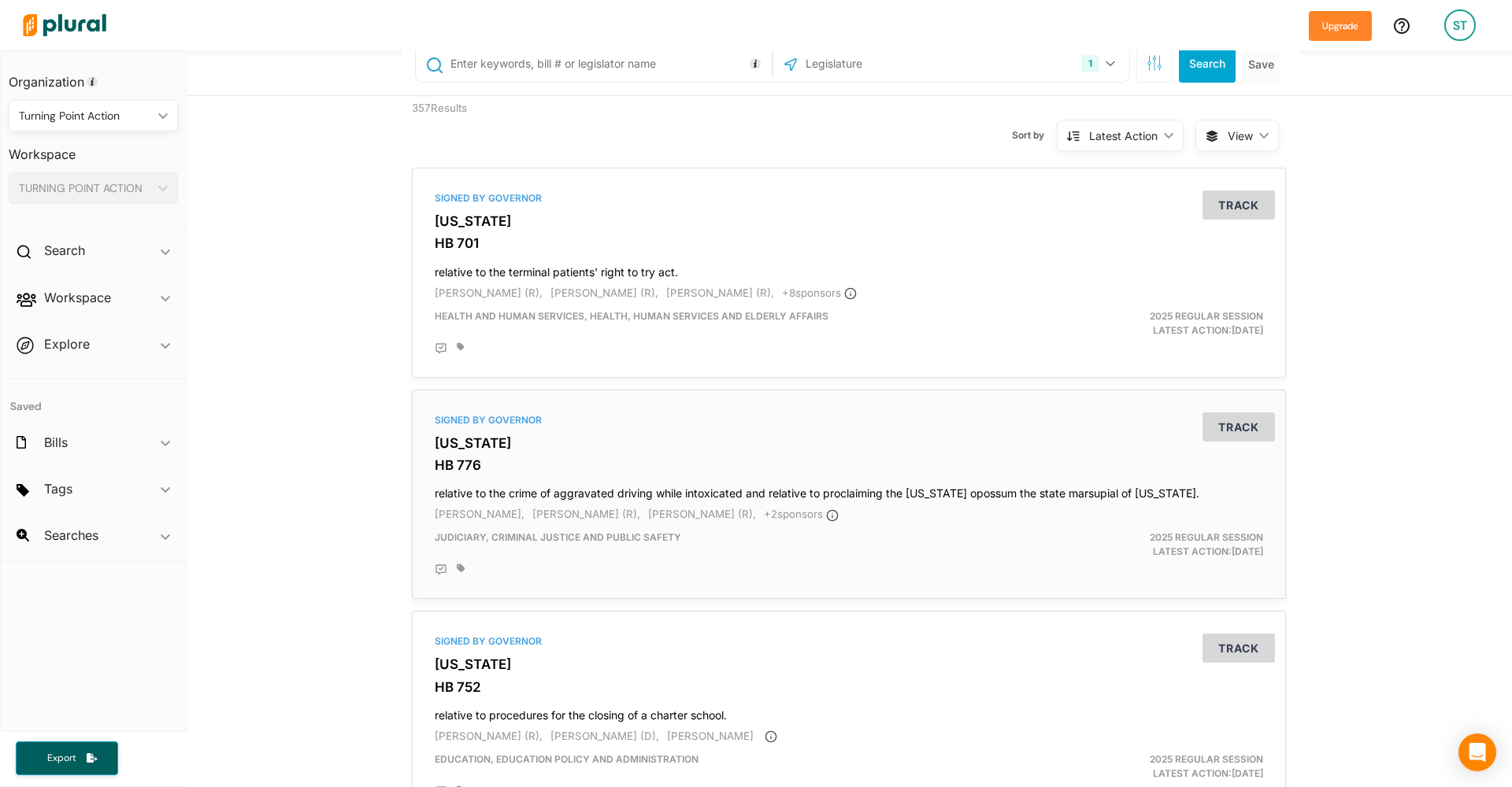
scroll to position [25, 0]
click at [489, 429] on div "Signed by Governor [US_STATE] HB 776 relative to the crime of aggravated drivin…" at bounding box center [849, 493] width 860 height 196
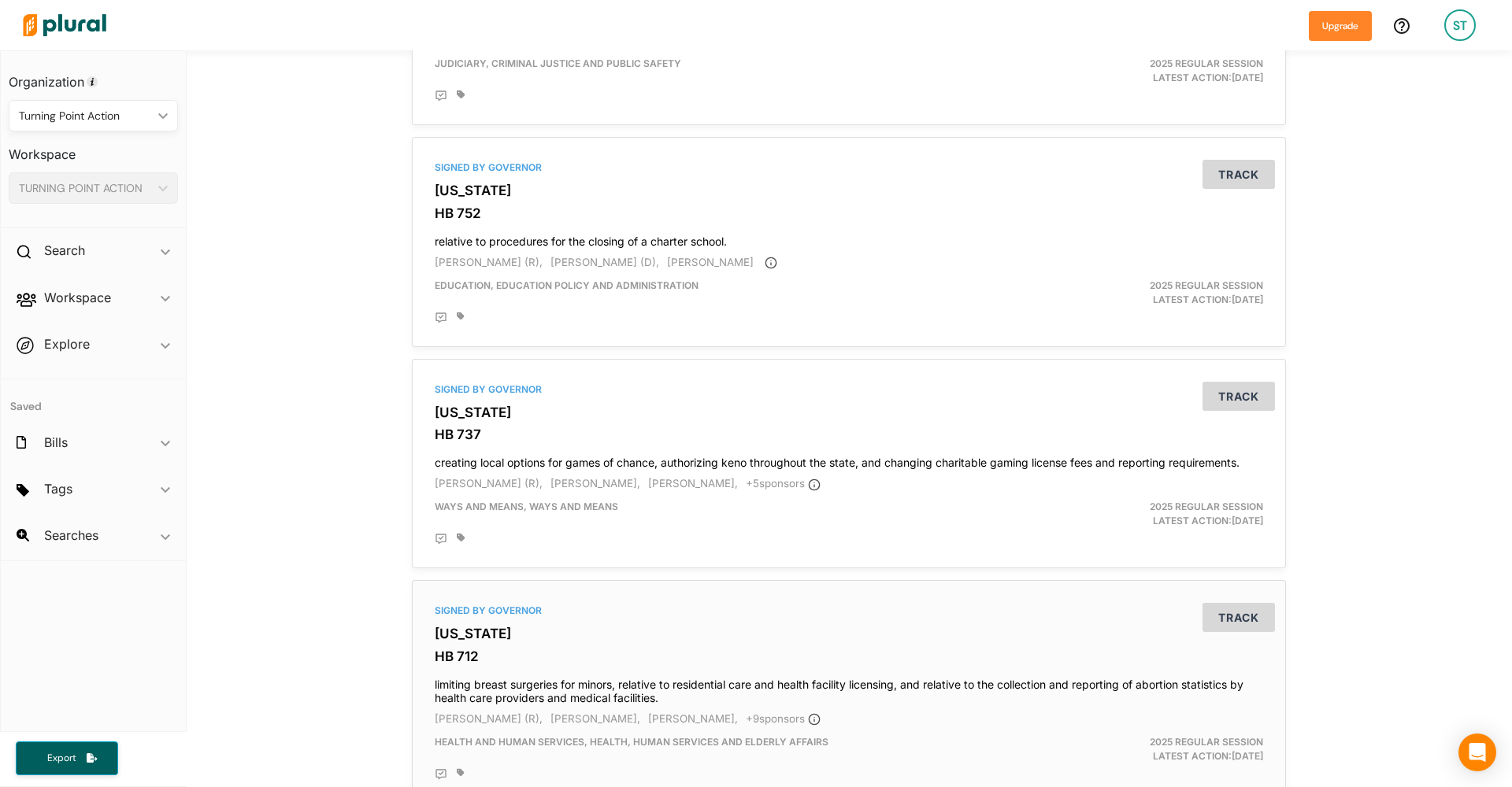
scroll to position [504, 0]
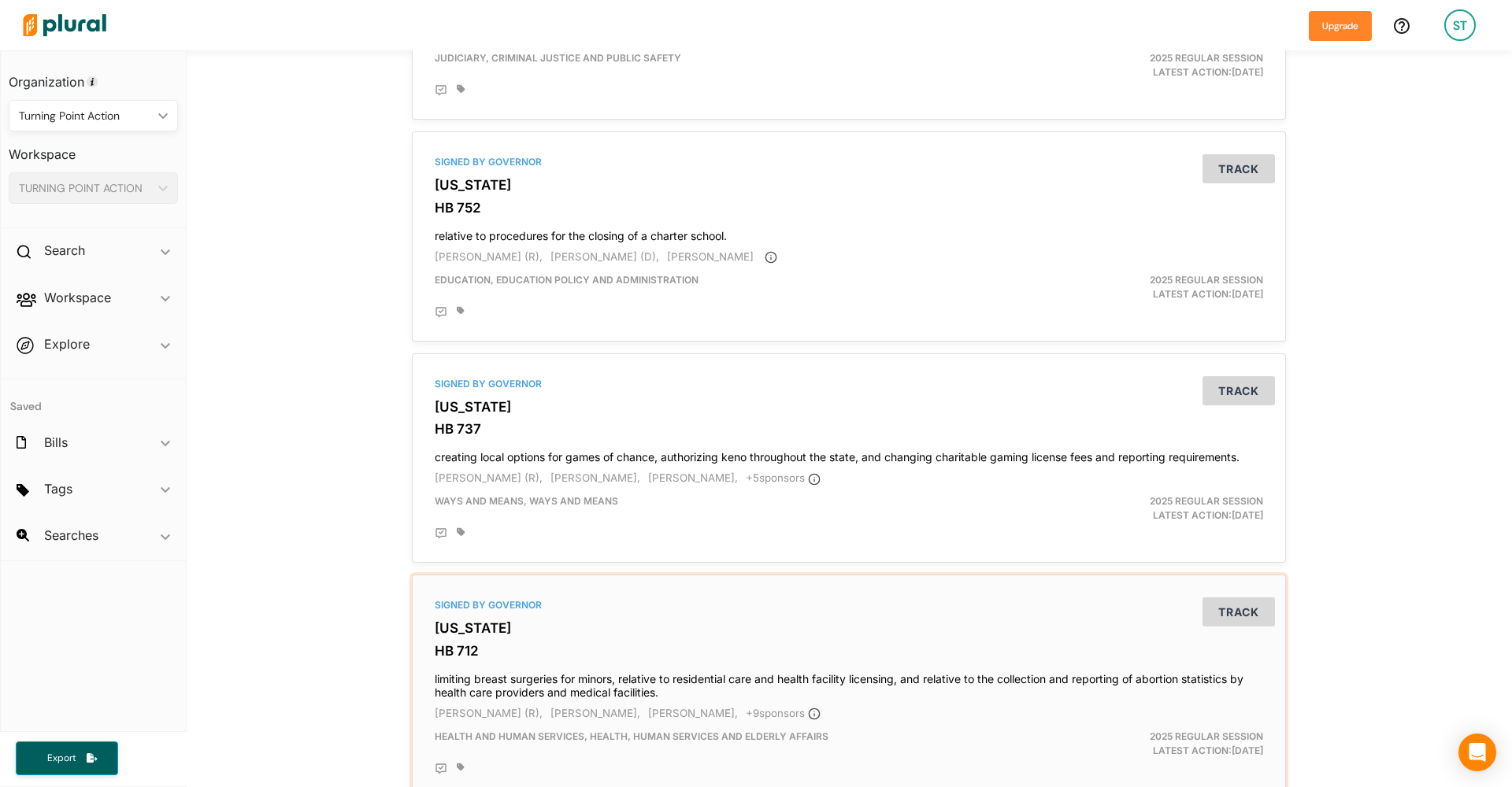
click at [894, 665] on h4 "limiting breast surgeries for minors, relative to residential care and health f…" at bounding box center [849, 682] width 828 height 35
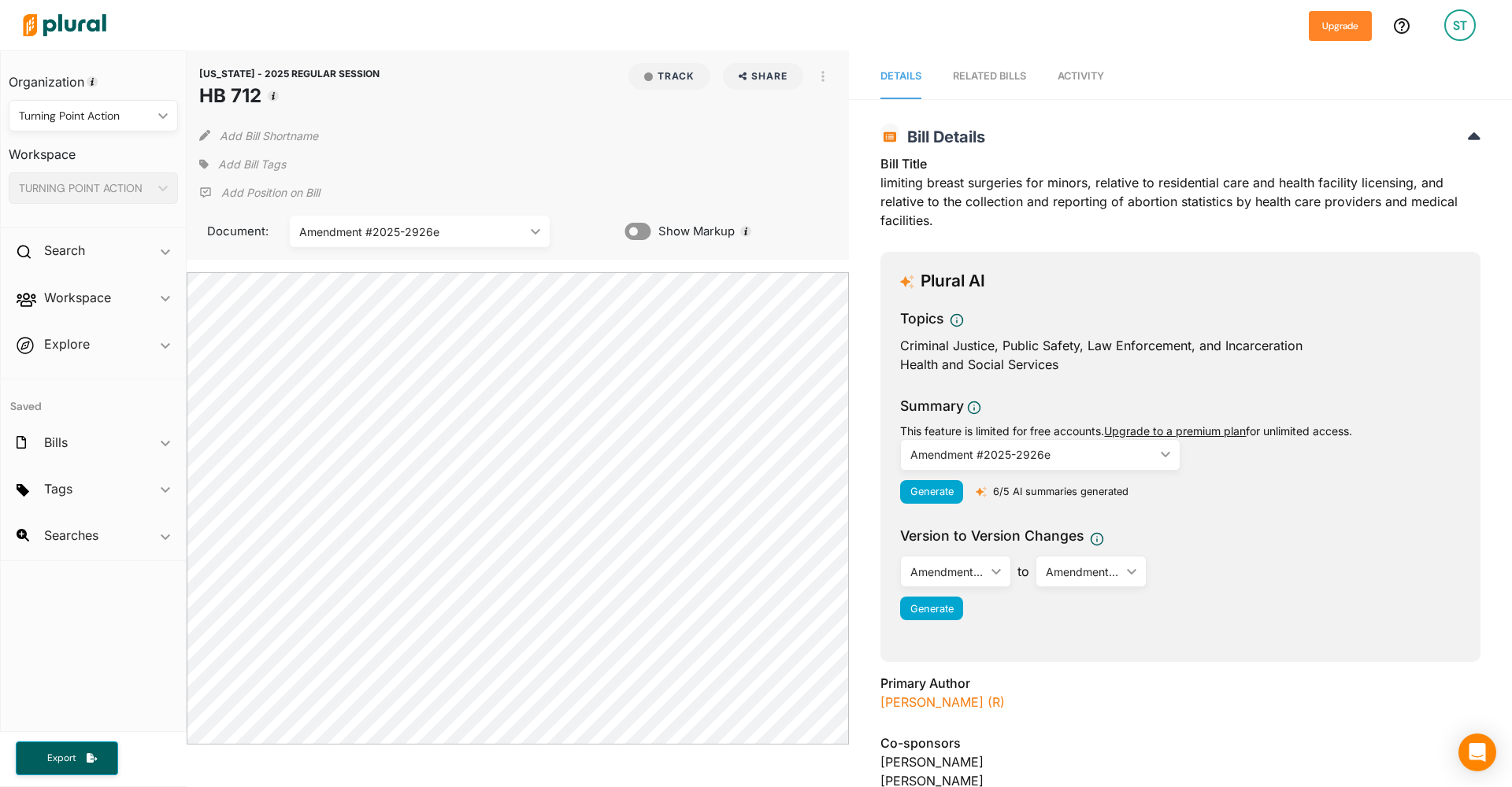
drag, startPoint x: 282, startPoint y: 99, endPoint x: 202, endPoint y: 97, distance: 80.0
click at [202, 97] on h1 "HB 712" at bounding box center [290, 96] width 181 height 28
copy h1 "HB 712"
